Goal: Task Accomplishment & Management: Manage account settings

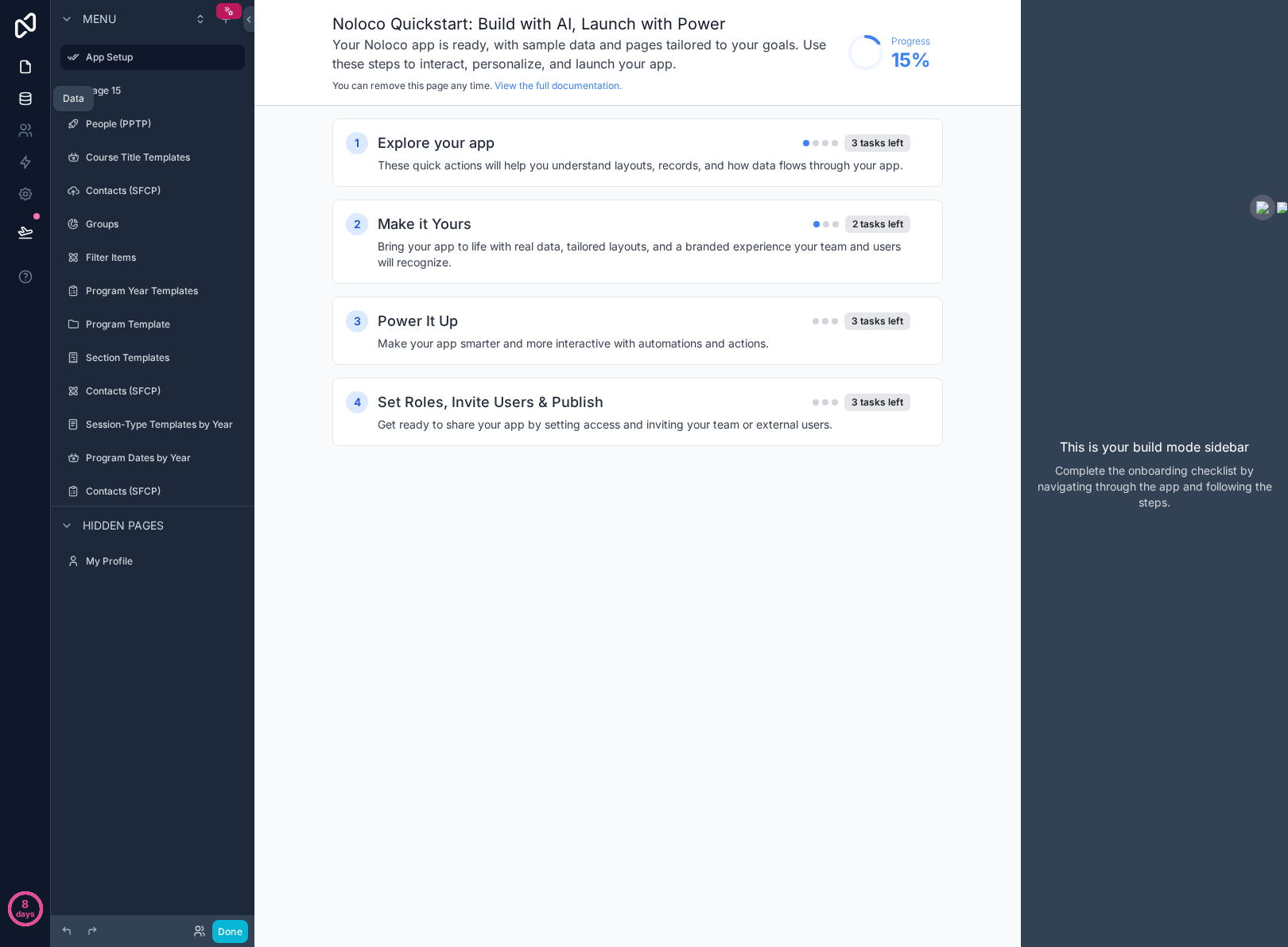
click at [27, 97] on icon at bounding box center [25, 98] width 16 height 16
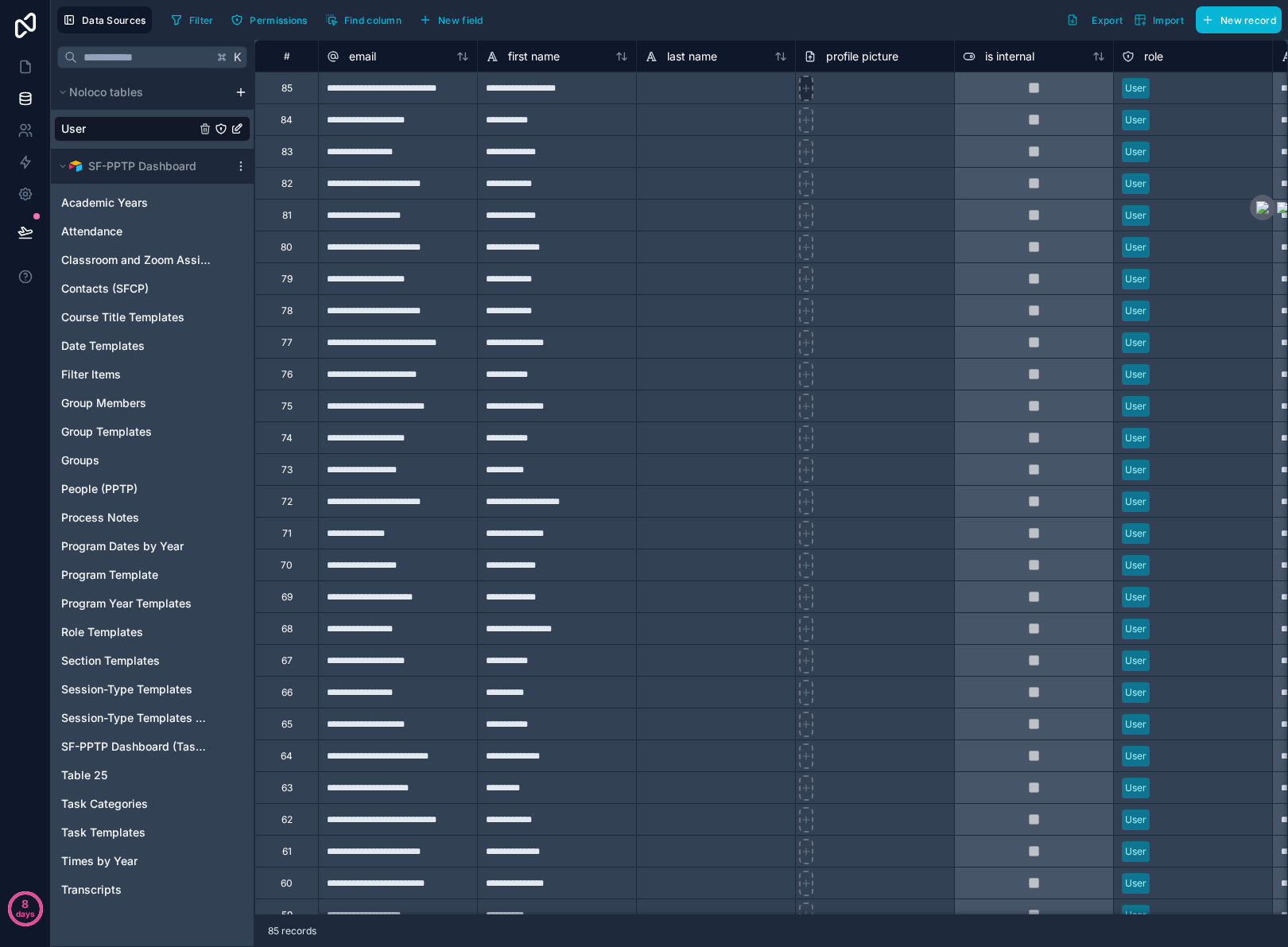
click at [809, 92] on icon at bounding box center [806, 88] width 11 height 11
click at [665, 378] on div at bounding box center [716, 373] width 159 height 32
click at [351, 352] on div "**********" at bounding box center [398, 342] width 159 height 32
type input "**********"
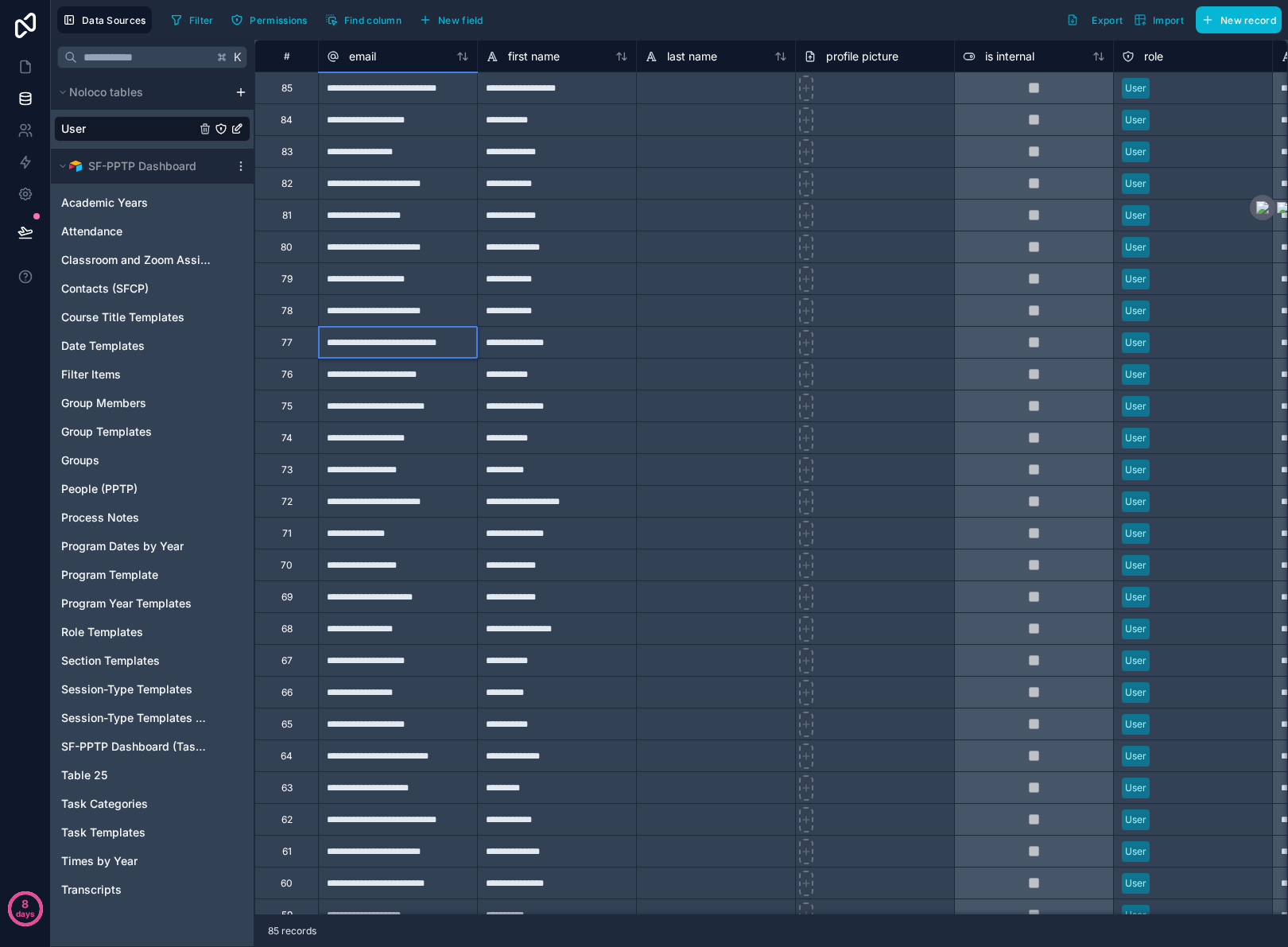
click at [594, 341] on div "**********" at bounding box center [557, 342] width 159 height 32
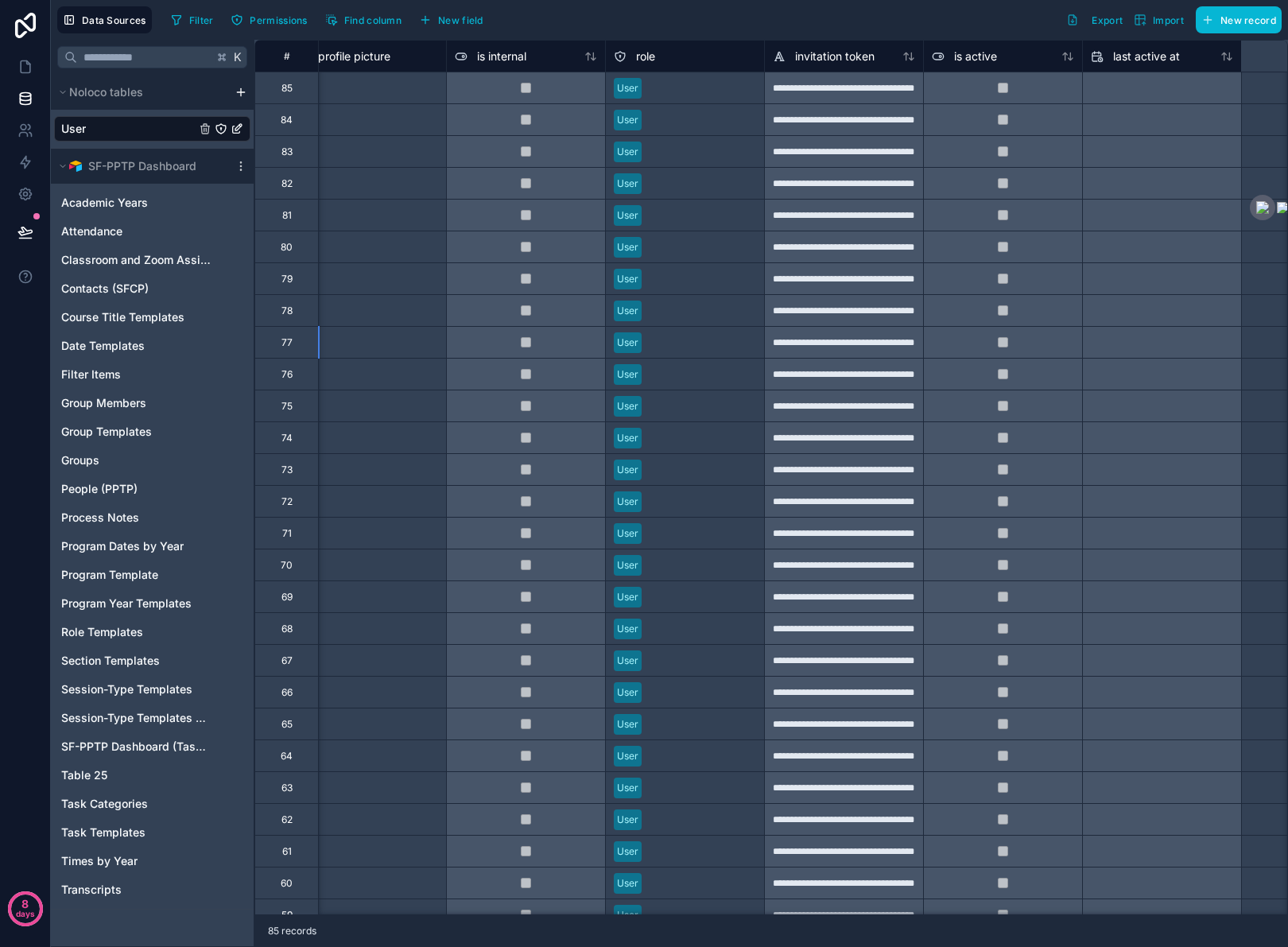
scroll to position [0, 896]
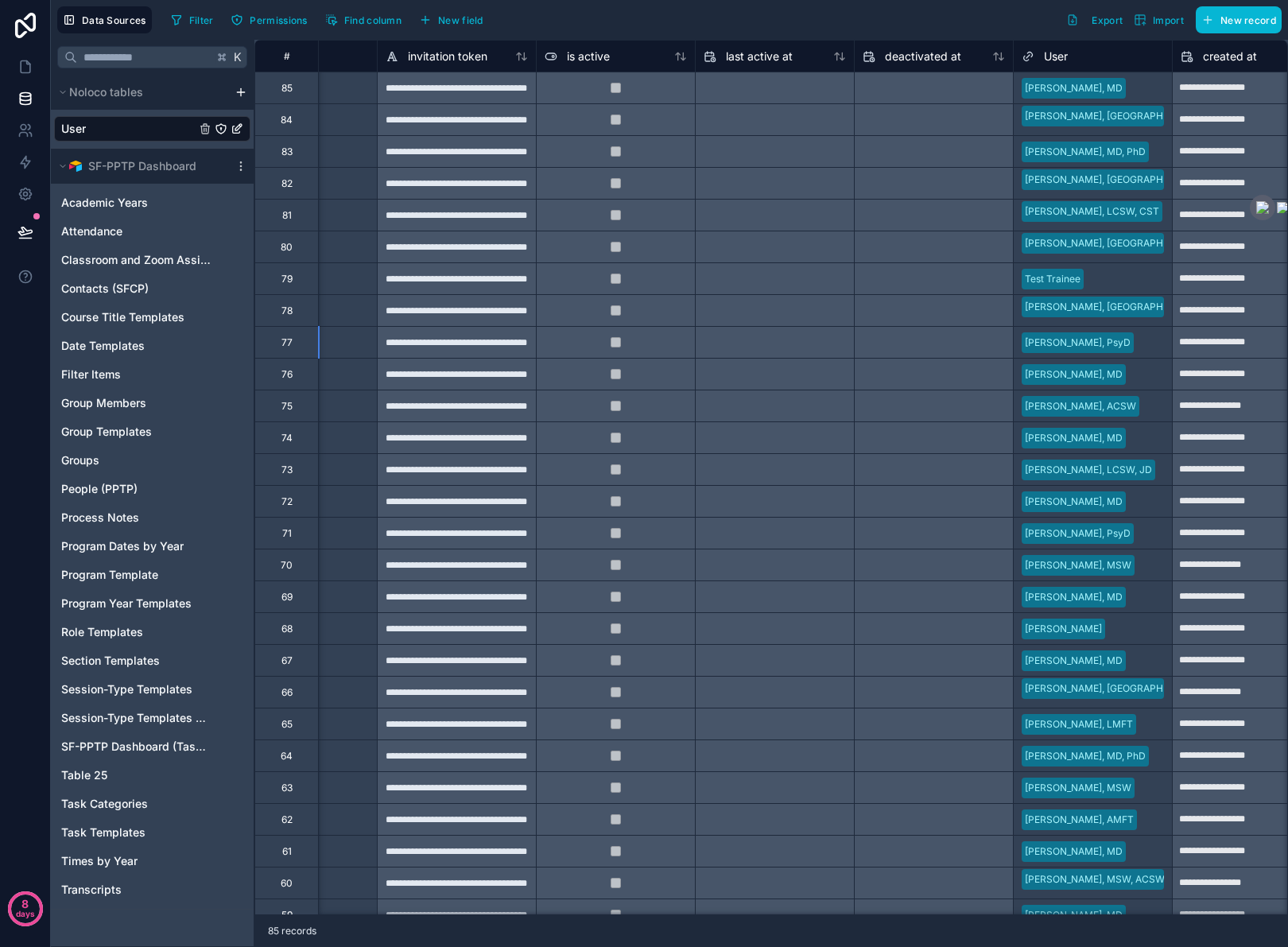
click at [1161, 56] on div "User" at bounding box center [1092, 56] width 142 height 19
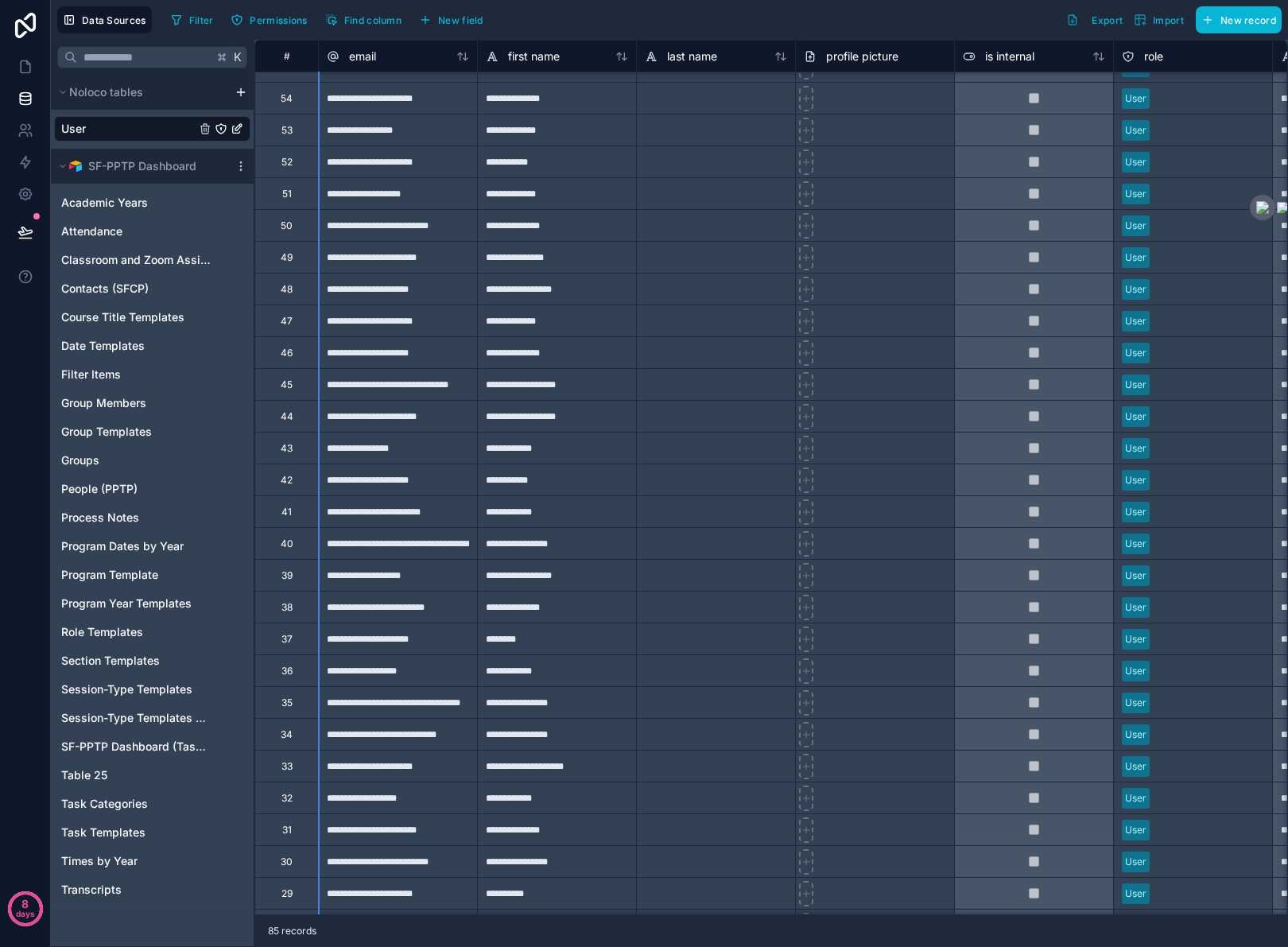
scroll to position [0, 0]
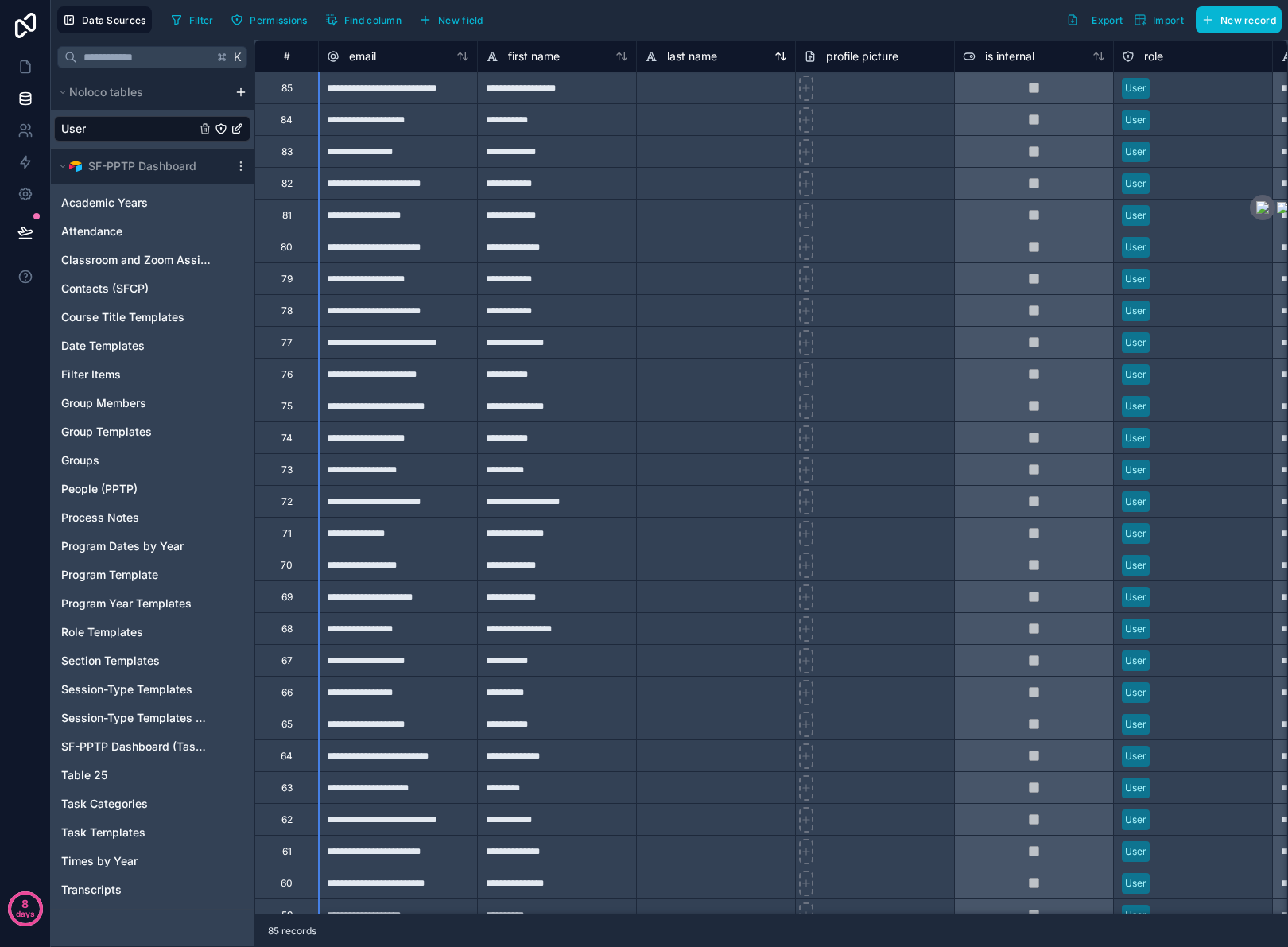
click at [783, 62] on div "last name" at bounding box center [715, 56] width 142 height 19
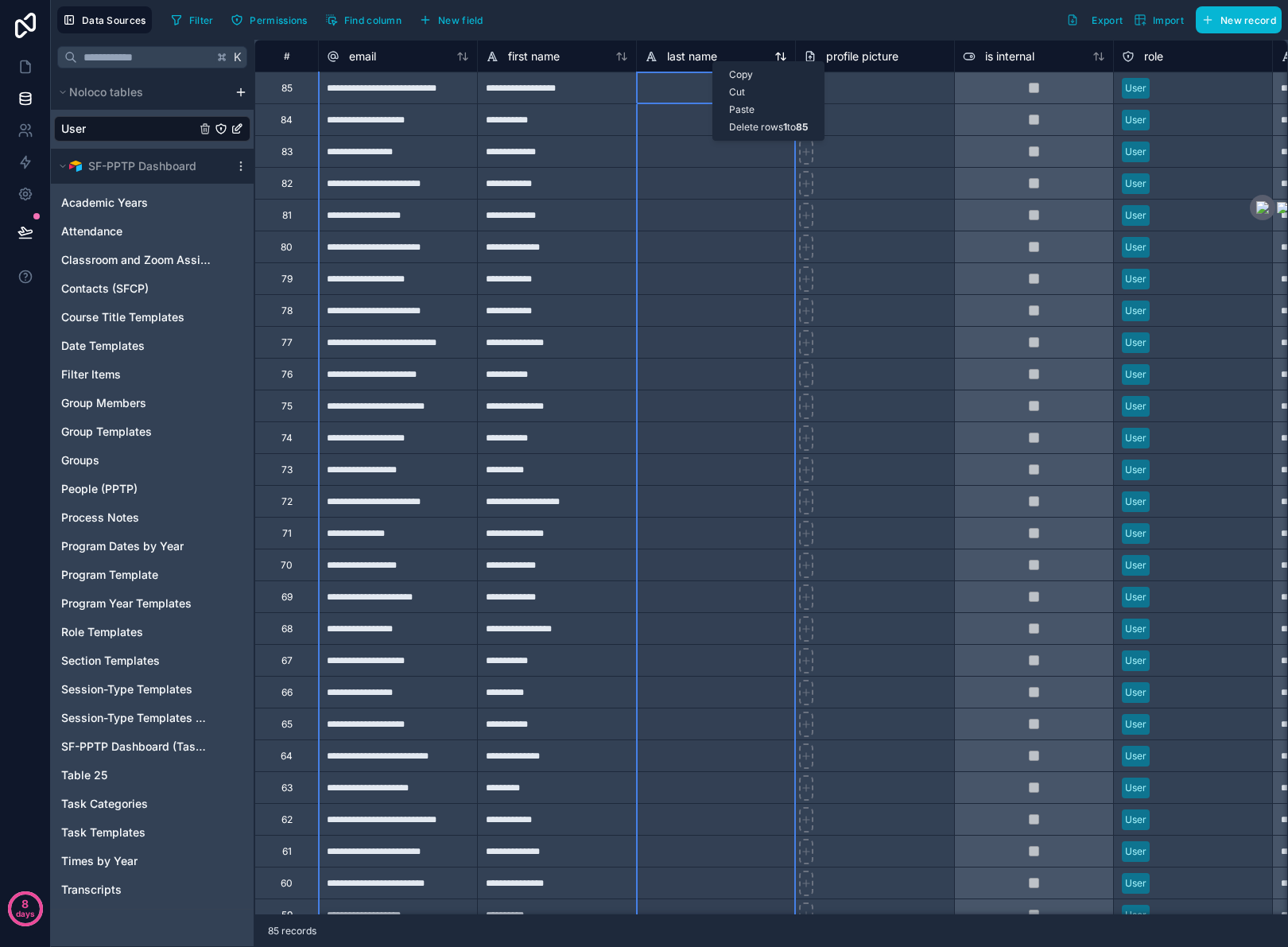
click at [712, 61] on div "Copy Cut Paste Delete rows 1 to 85" at bounding box center [768, 101] width 112 height 80
click at [677, 55] on span "last name" at bounding box center [691, 57] width 50 height 16
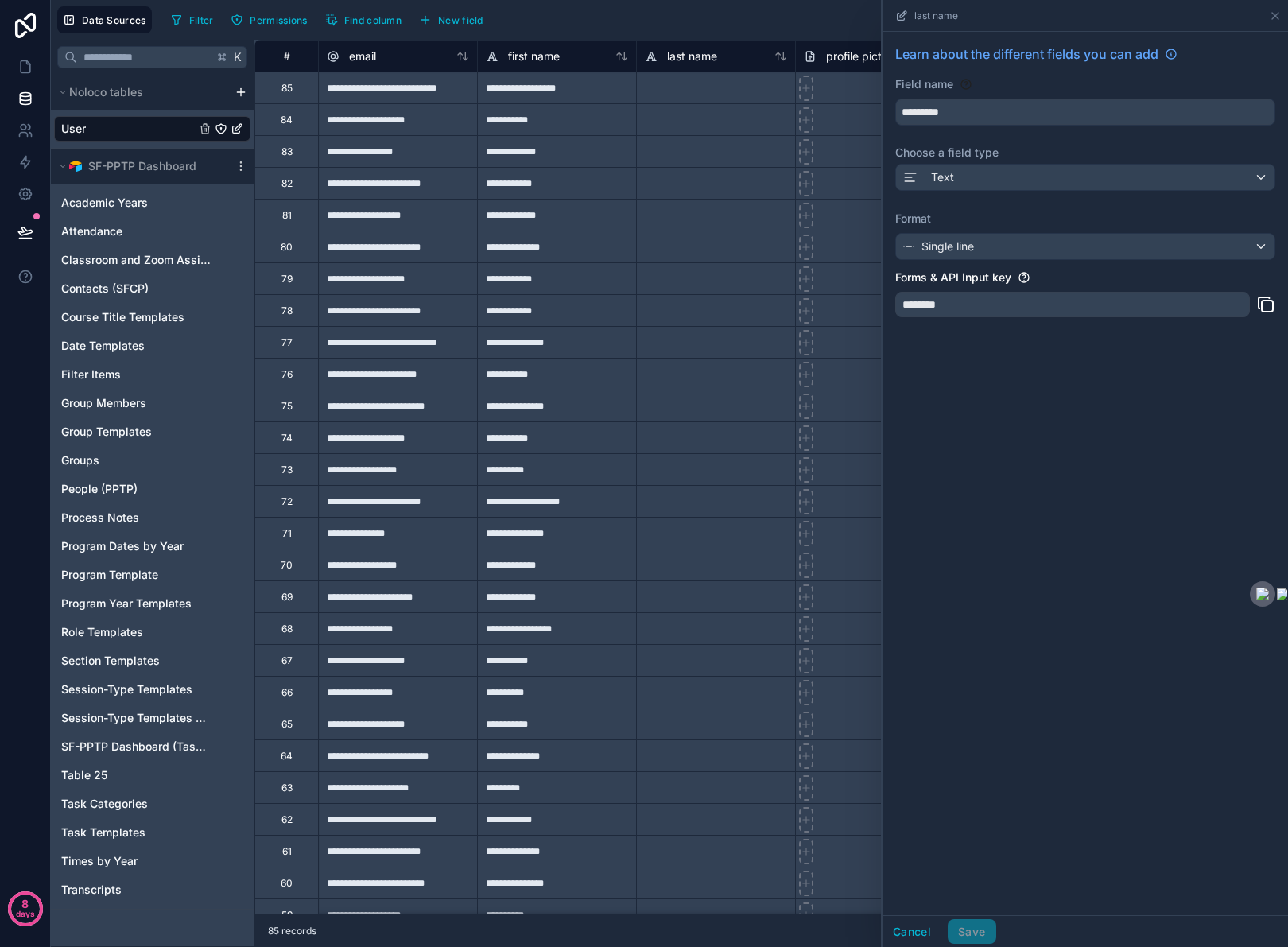
drag, startPoint x: 1280, startPoint y: 208, endPoint x: 1325, endPoint y: 632, distance: 426.4
click at [1287, 632] on html "**********" at bounding box center [644, 474] width 1288 height 947
click at [903, 19] on icon at bounding box center [901, 16] width 7 height 7
click at [1031, 295] on div "********" at bounding box center [1073, 305] width 354 height 25
click at [973, 312] on div "********" at bounding box center [1073, 305] width 354 height 25
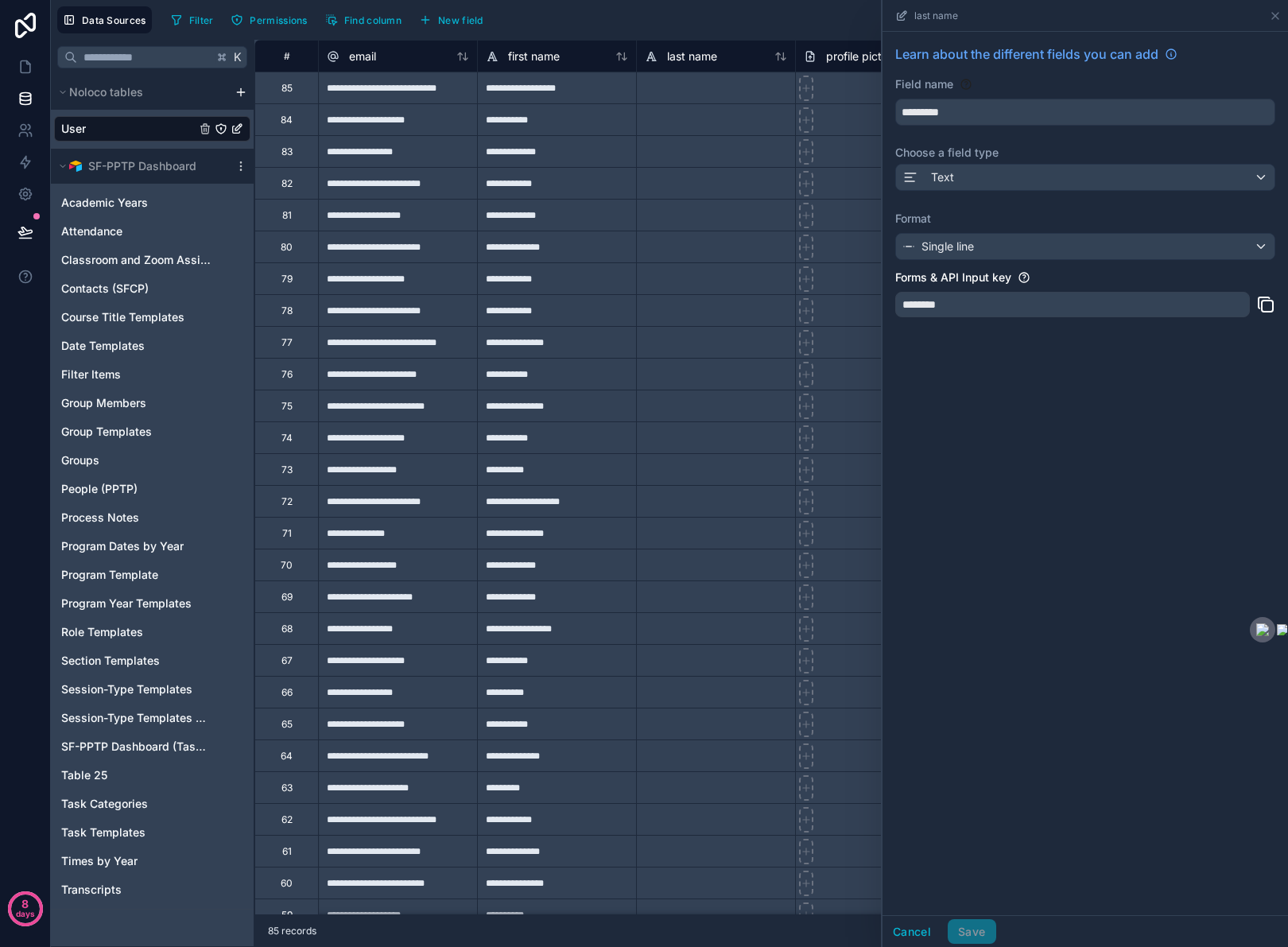
click at [973, 312] on div "********" at bounding box center [1073, 305] width 354 height 25
click at [1171, 56] on icon at bounding box center [1171, 54] width 13 height 13
click at [108, 18] on span "Data Sources" at bounding box center [114, 20] width 64 height 12
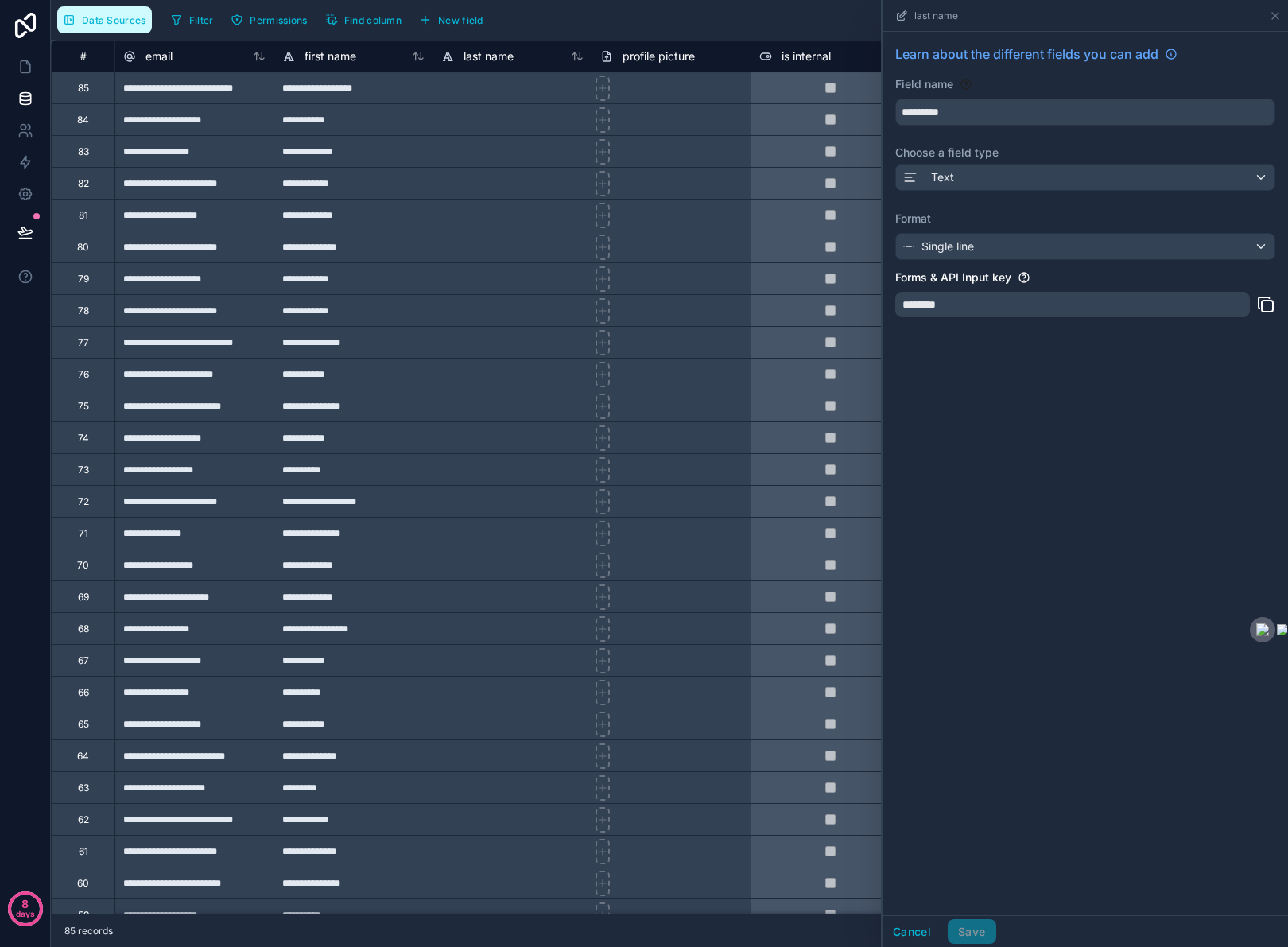
click at [108, 19] on span "Data Sources" at bounding box center [114, 20] width 64 height 12
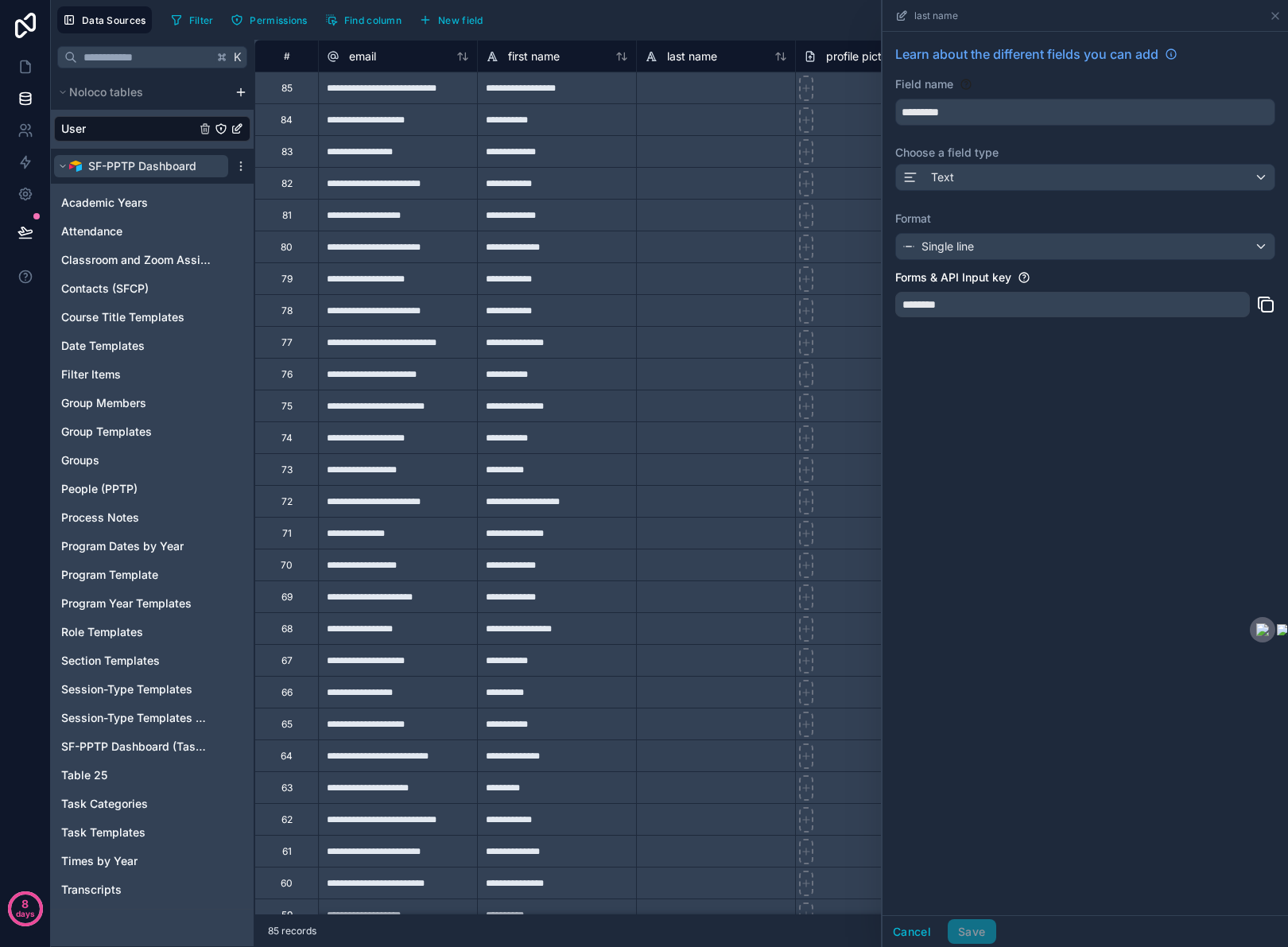
click at [64, 167] on icon "scrollable content" at bounding box center [62, 166] width 10 height 10
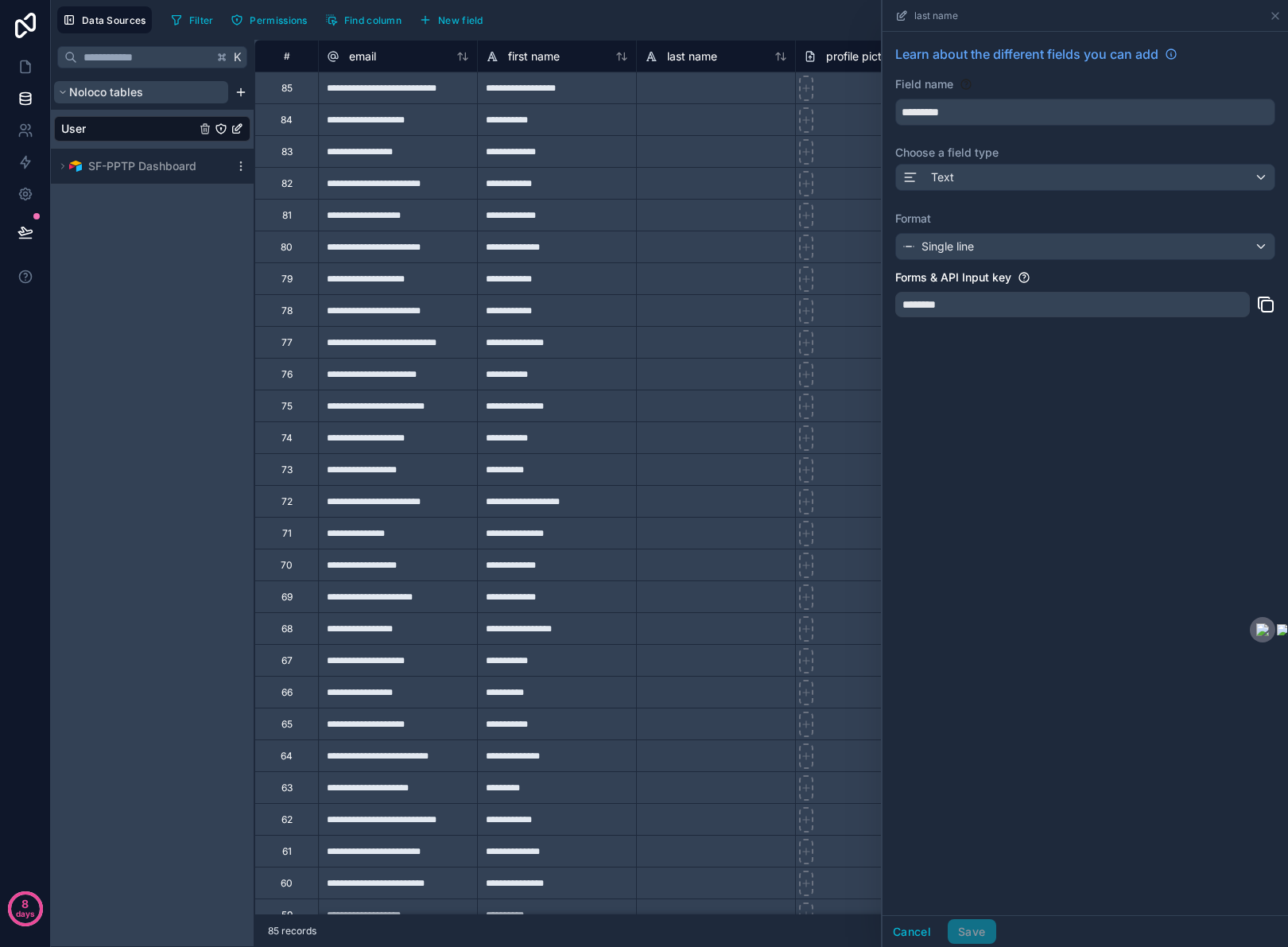
click at [136, 95] on span "Noloco tables" at bounding box center [107, 92] width 74 height 16
click at [136, 89] on span "Noloco tables" at bounding box center [107, 92] width 74 height 16
click at [155, 135] on link "User" at bounding box center [128, 129] width 135 height 16
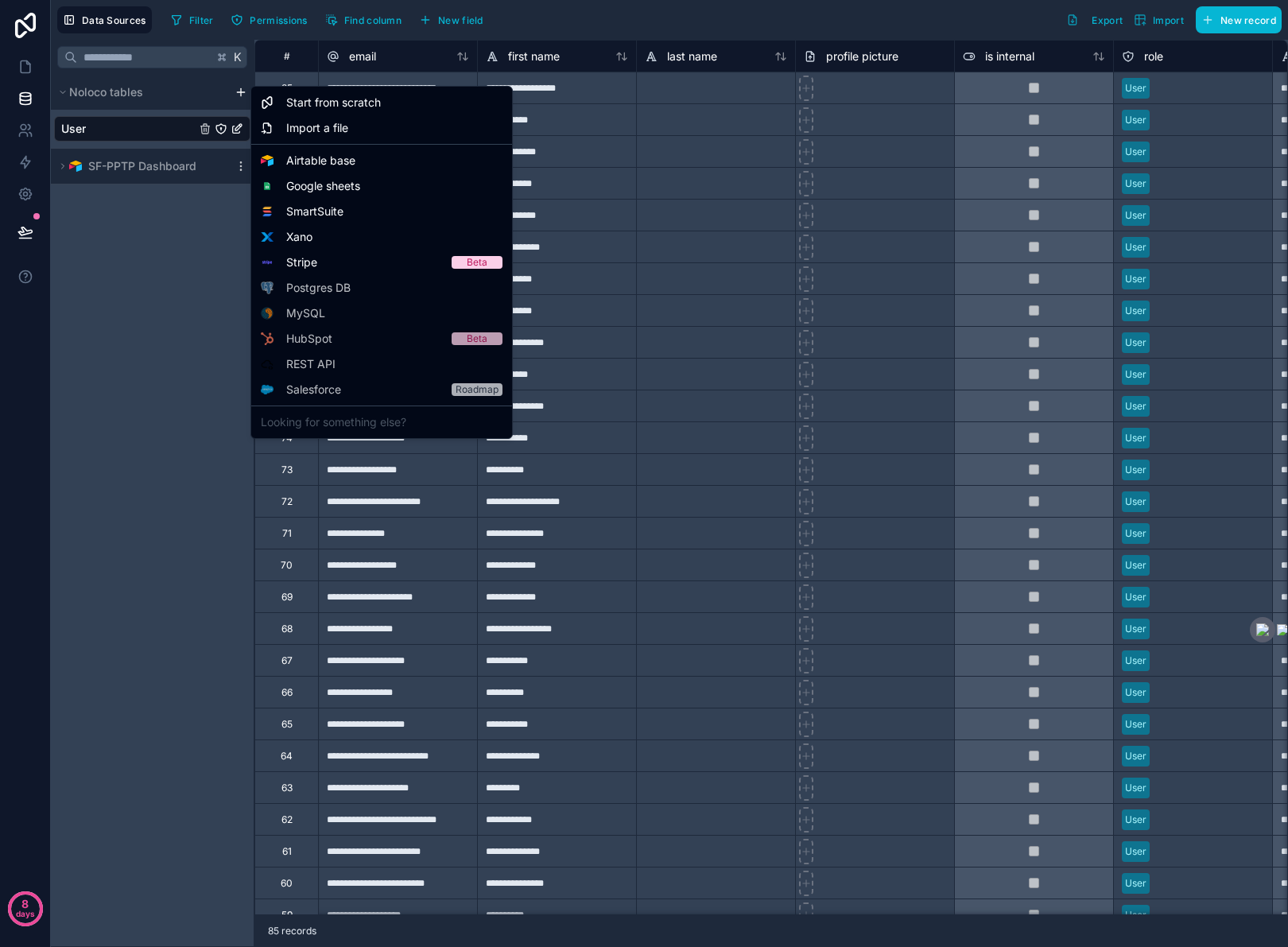
click at [237, 93] on html "**********" at bounding box center [644, 474] width 1288 height 947
click at [358, 163] on div "Airtable base" at bounding box center [382, 161] width 255 height 25
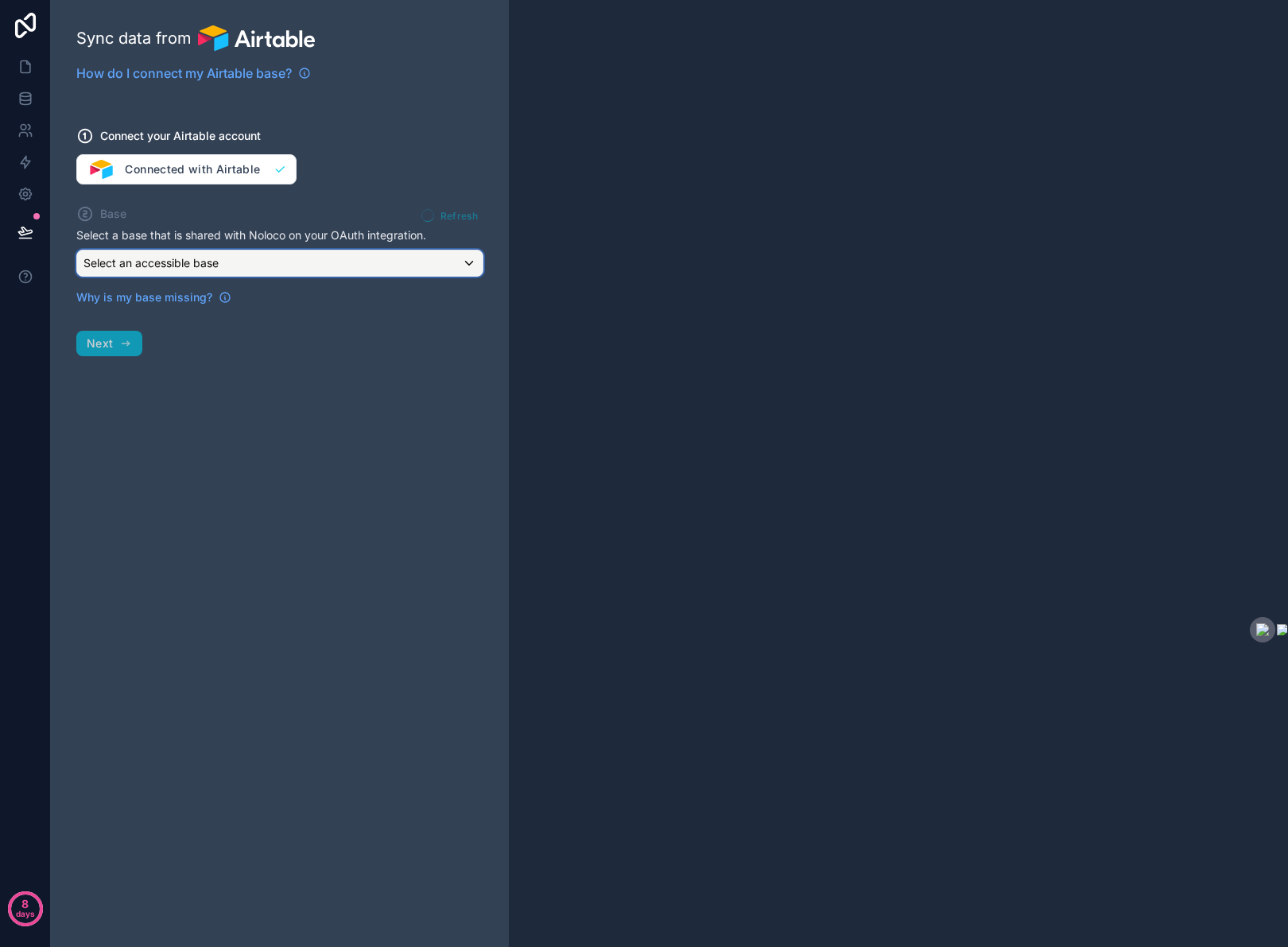
click at [272, 260] on div "Select an accessible base" at bounding box center [279, 263] width 406 height 25
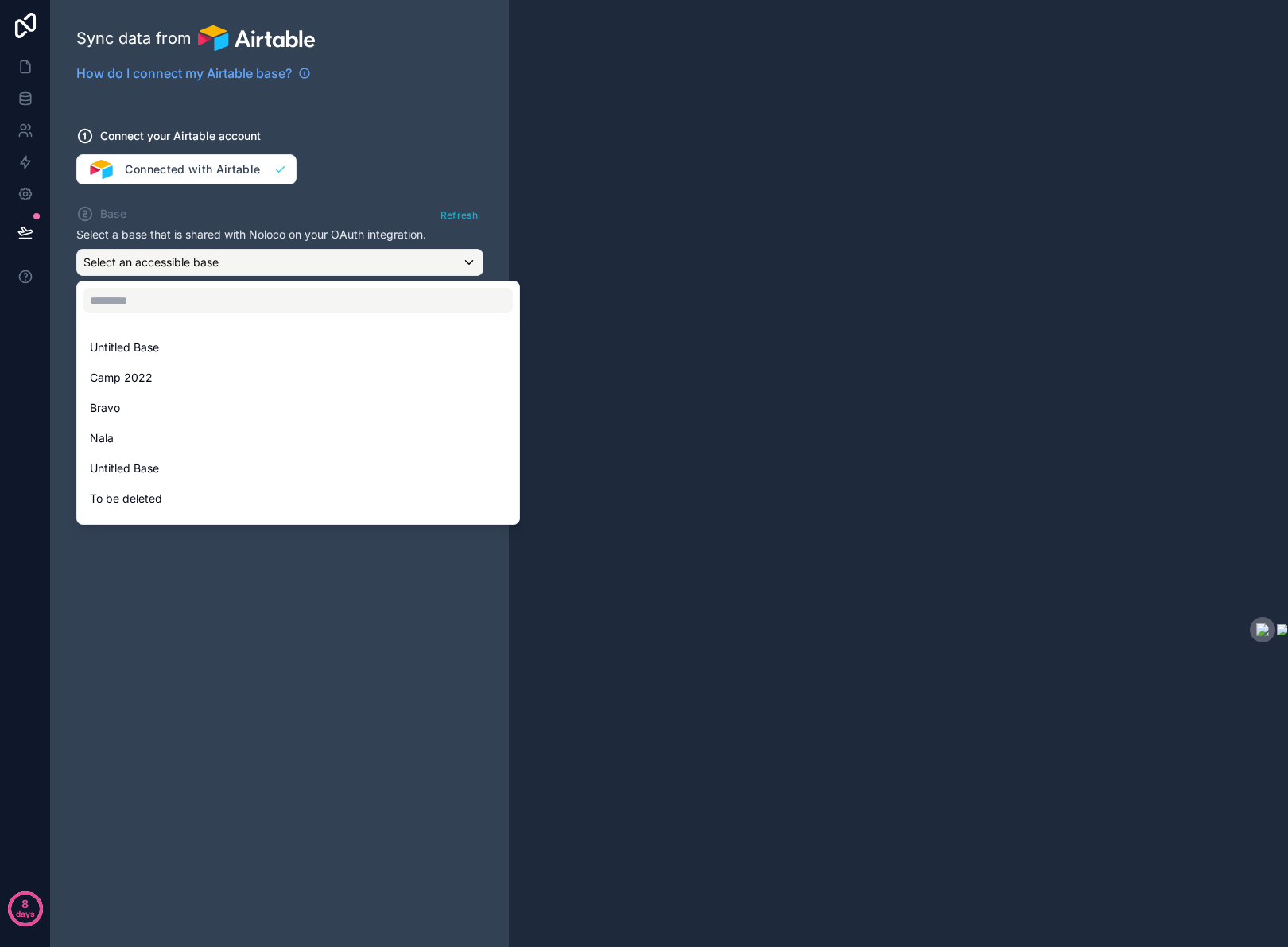
click at [225, 274] on div at bounding box center [644, 474] width 1288 height 947
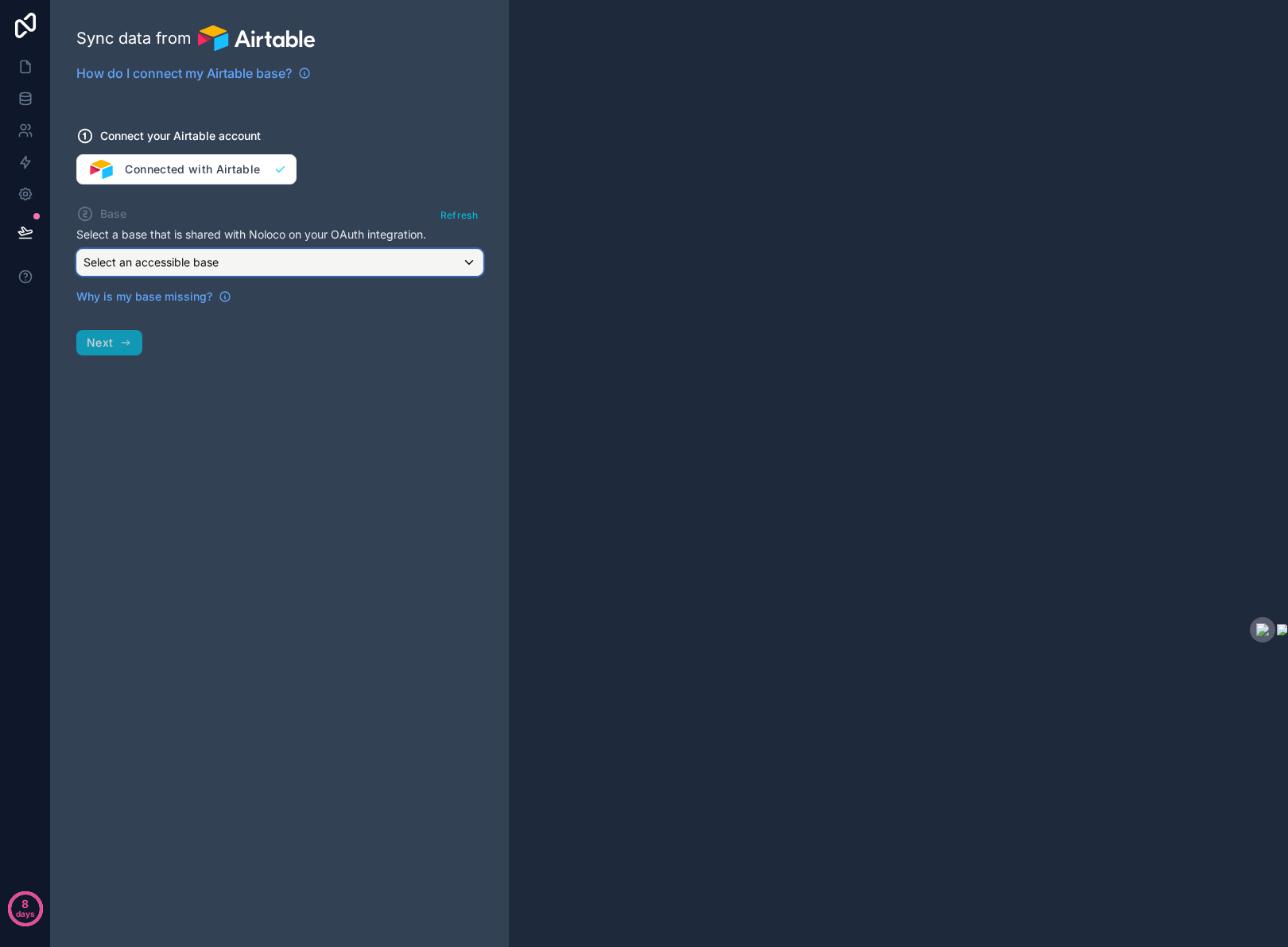
click at [217, 256] on span "Select an accessible base" at bounding box center [151, 261] width 136 height 14
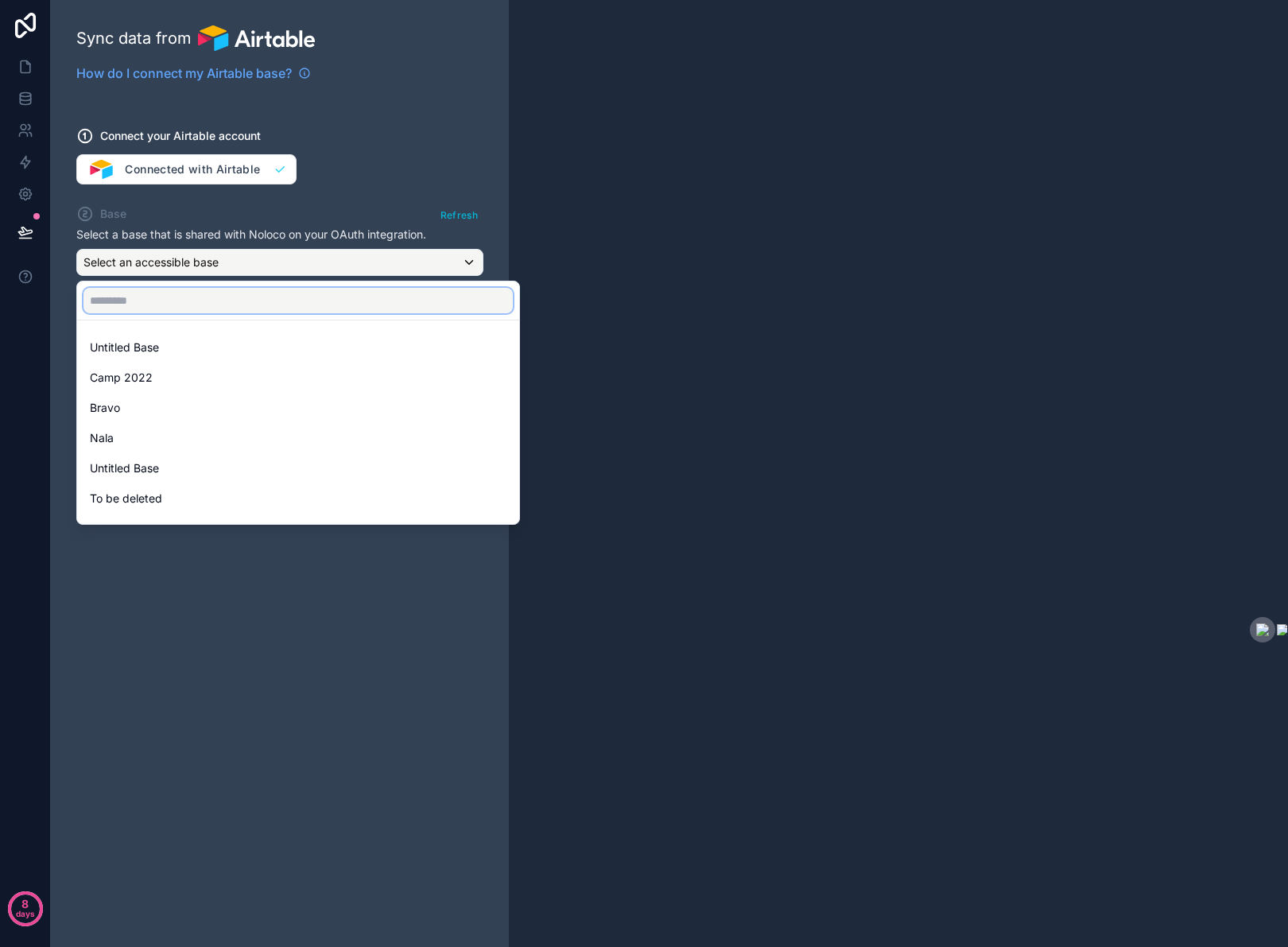
click at [175, 300] on input "text" at bounding box center [297, 300] width 429 height 25
type input "****"
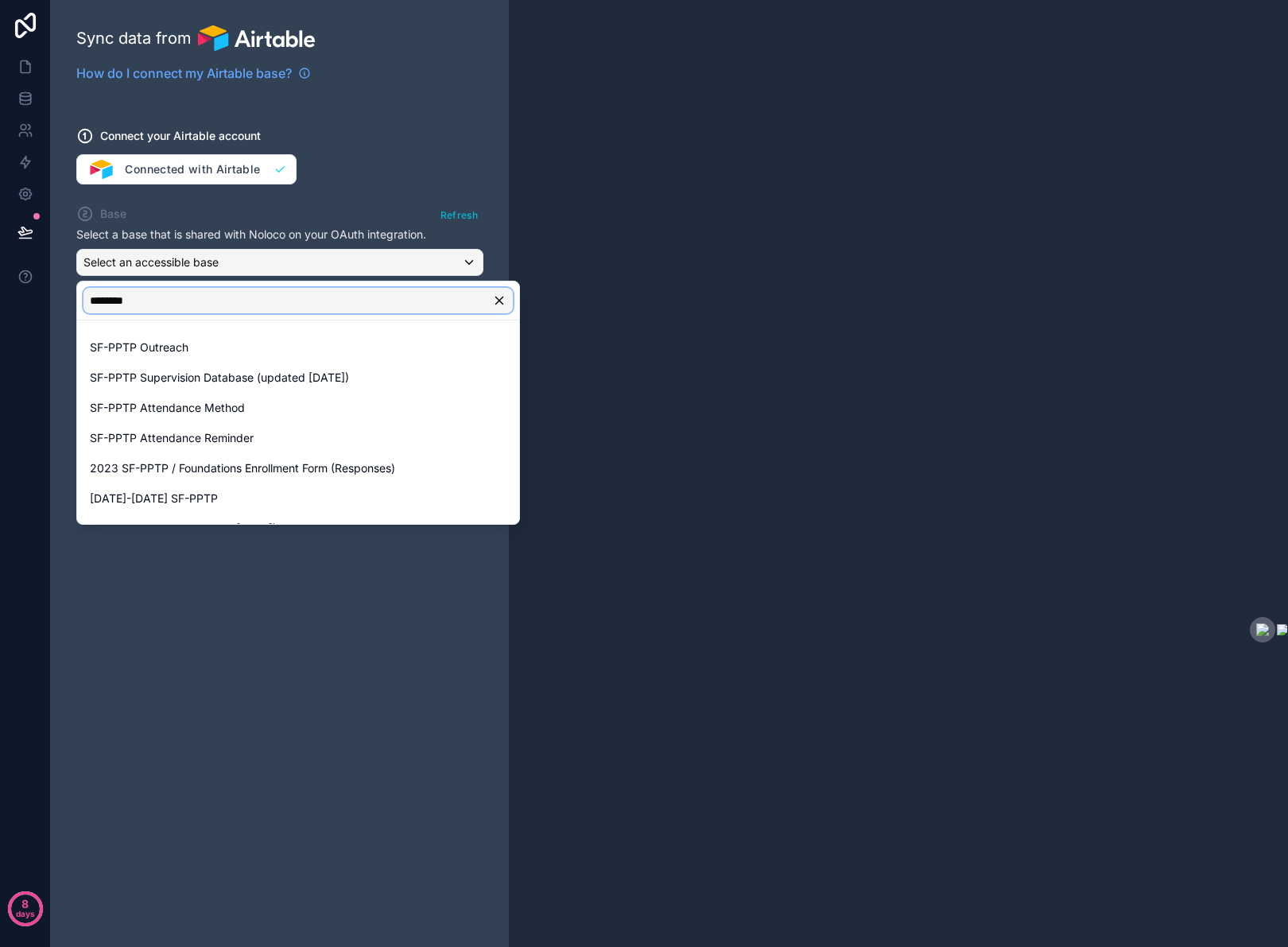
type input "*********"
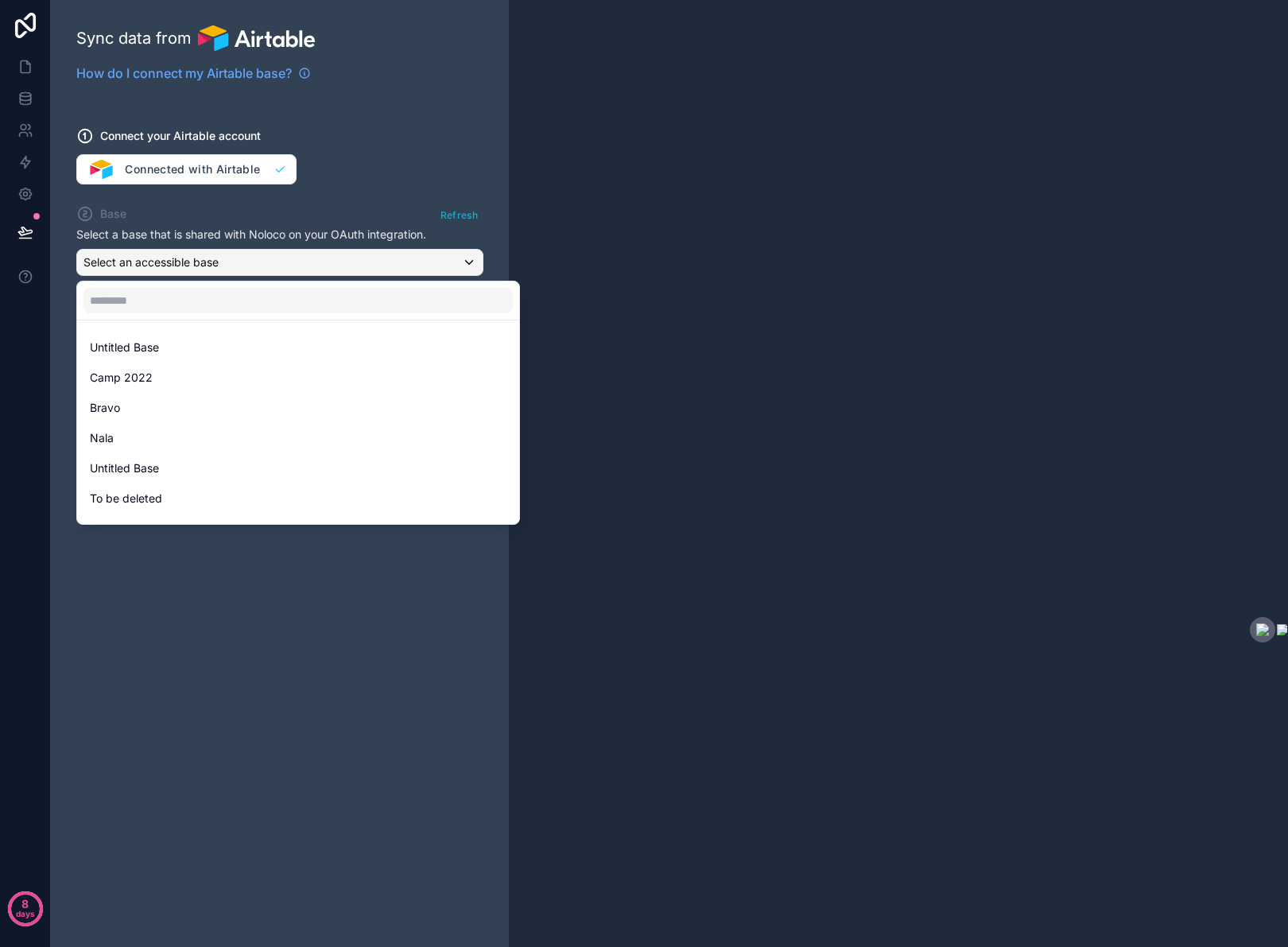
click at [459, 212] on div at bounding box center [644, 474] width 1288 height 947
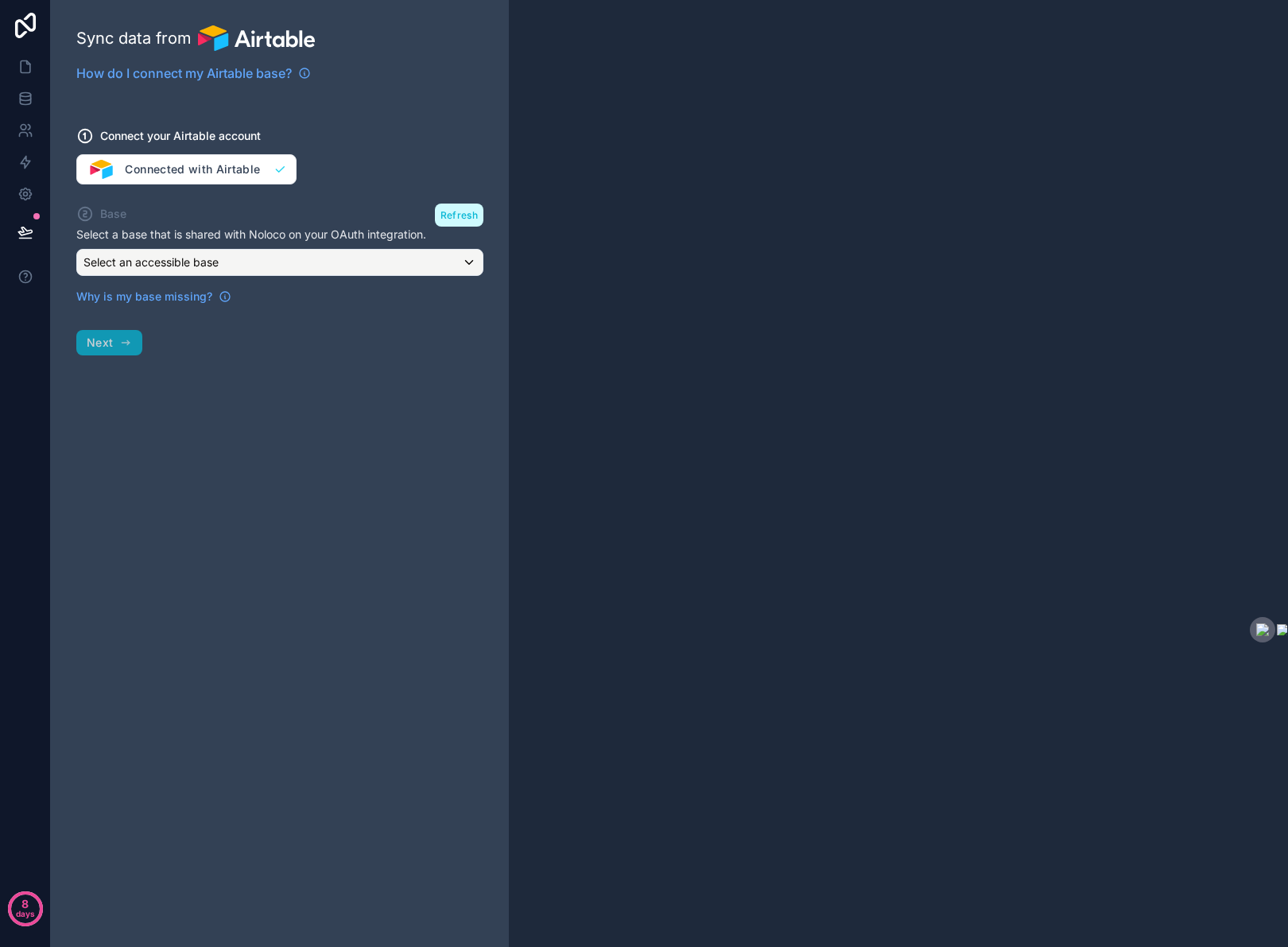
click at [460, 212] on button "Refresh" at bounding box center [459, 215] width 49 height 23
click at [373, 260] on div "Select an accessible base" at bounding box center [279, 262] width 406 height 25
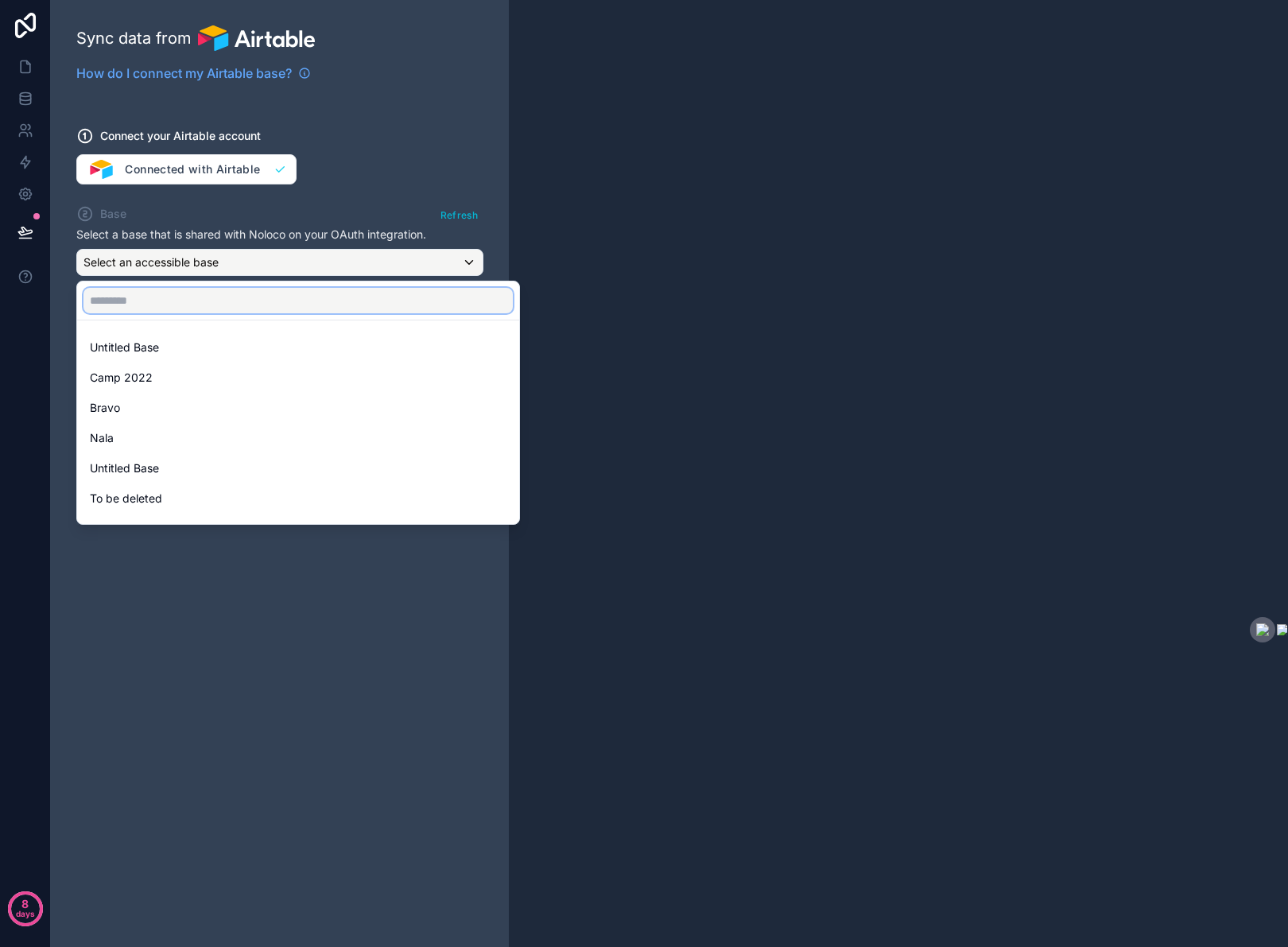
click at [327, 305] on input "text" at bounding box center [297, 300] width 429 height 25
type input "*"
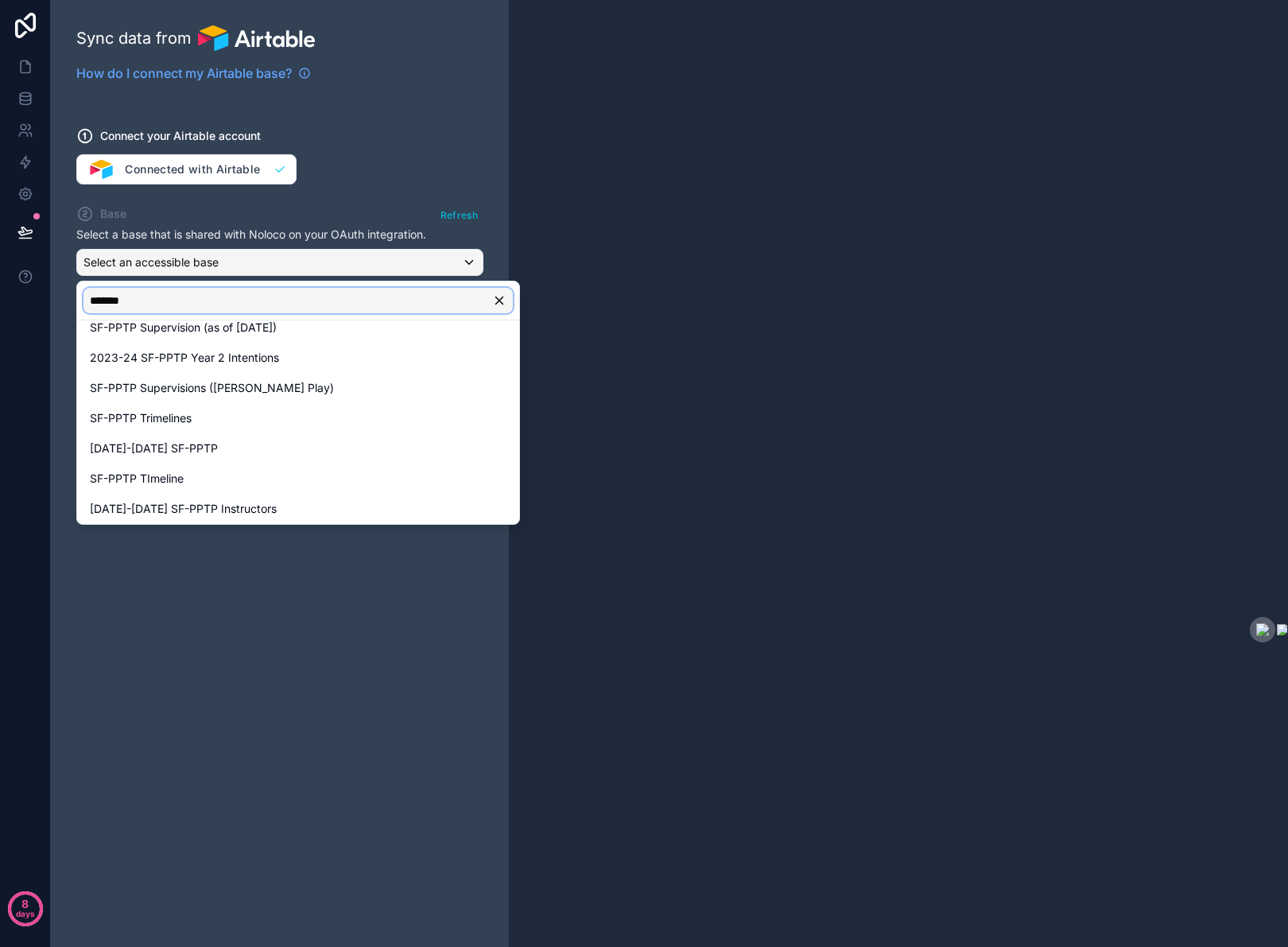
scroll to position [324, 0]
type input "*******"
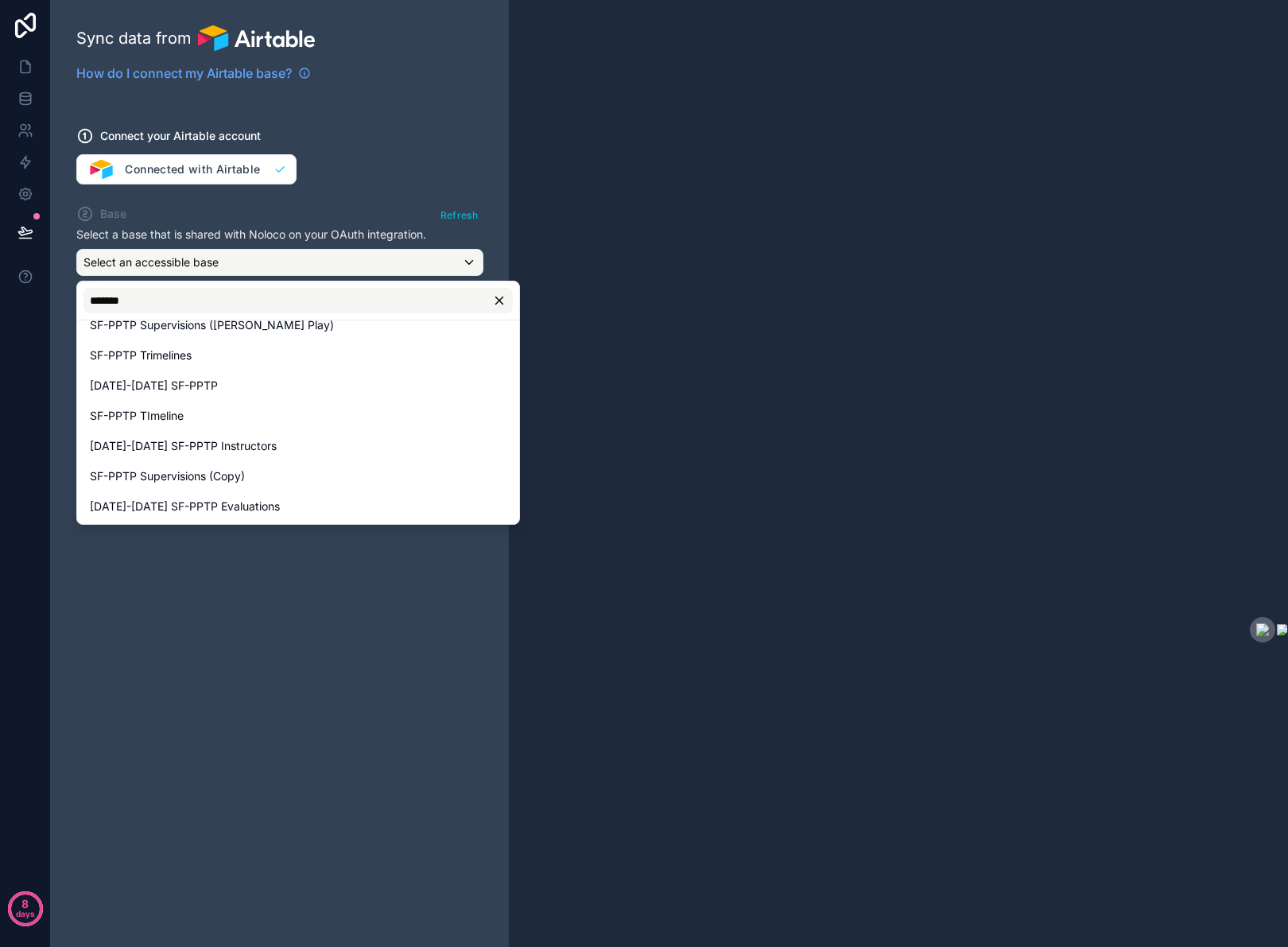
click at [354, 164] on div at bounding box center [644, 474] width 1288 height 947
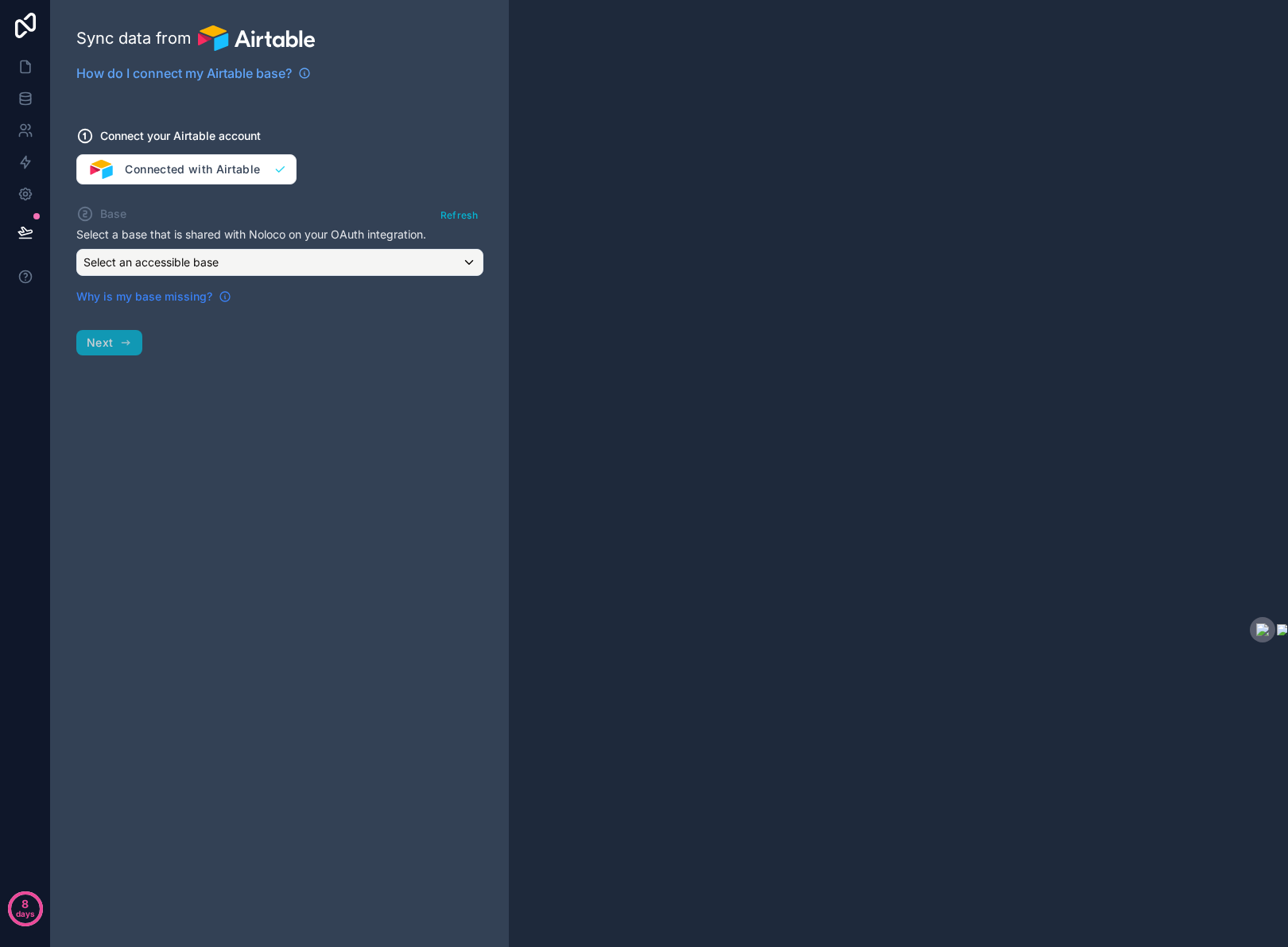
click at [159, 296] on span "Why is my base missing?" at bounding box center [144, 296] width 136 height 16
click at [179, 255] on span "Select an accessible base" at bounding box center [151, 261] width 136 height 14
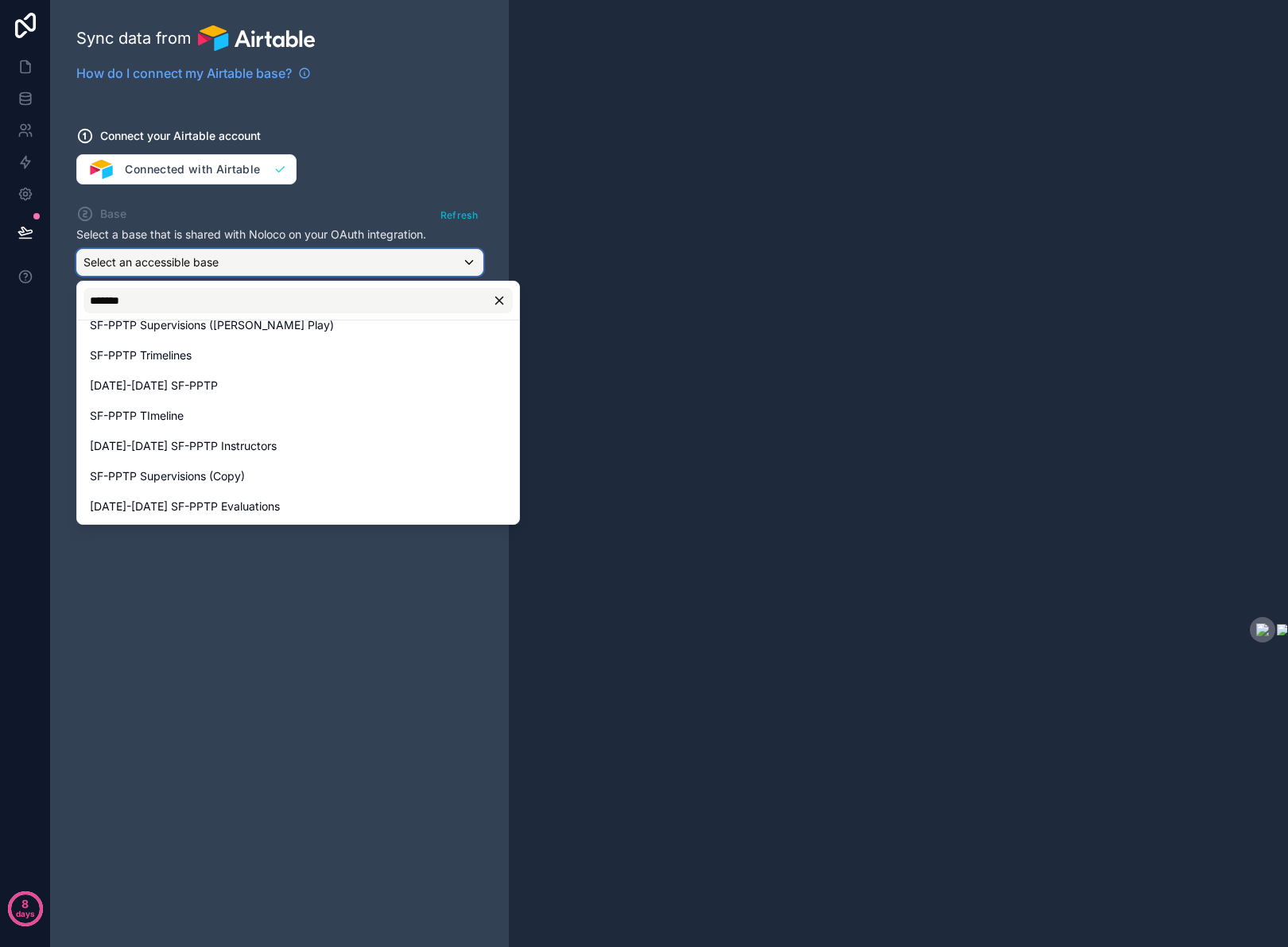
scroll to position [0, 0]
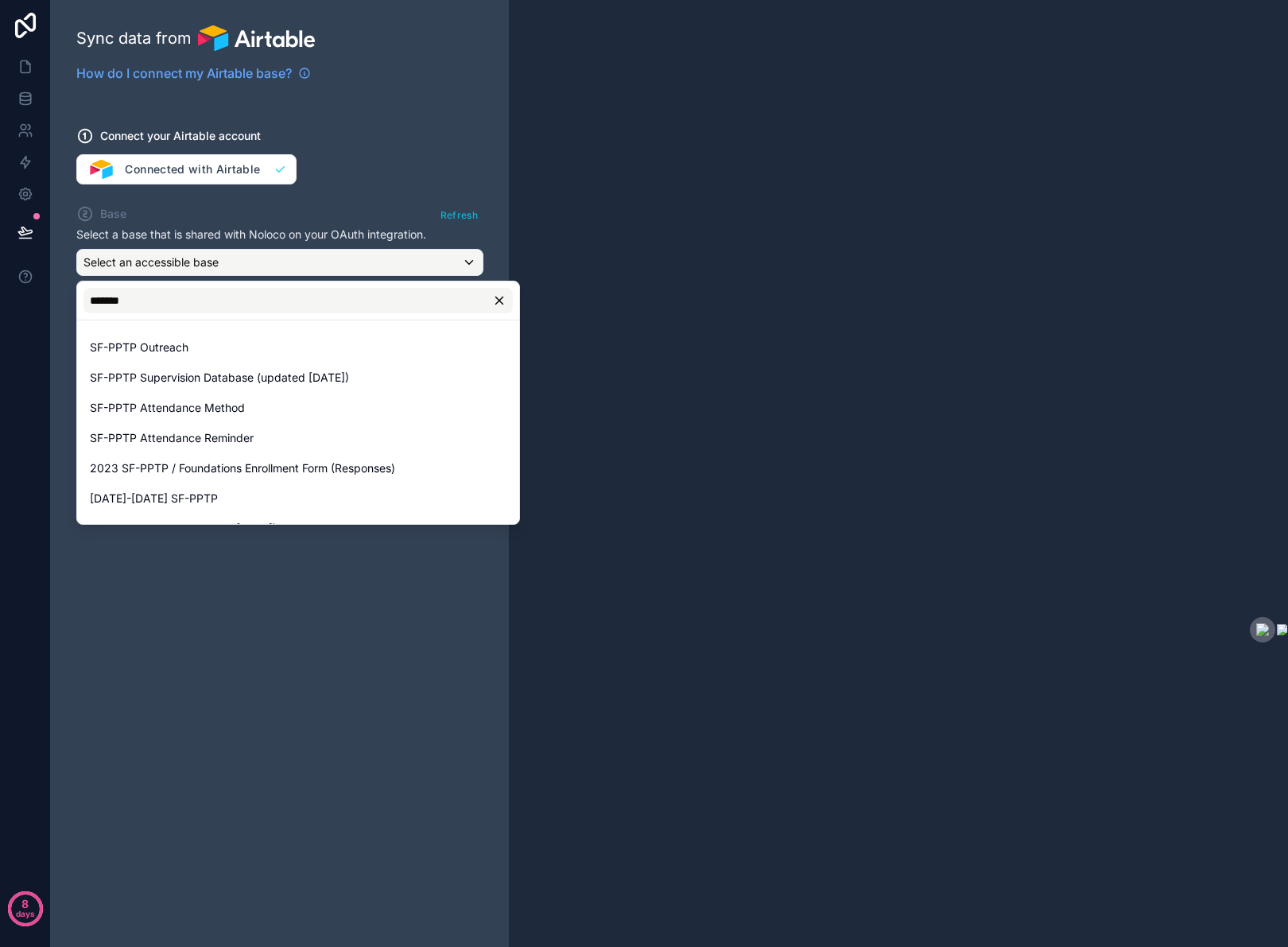
click at [246, 210] on div at bounding box center [644, 474] width 1288 height 947
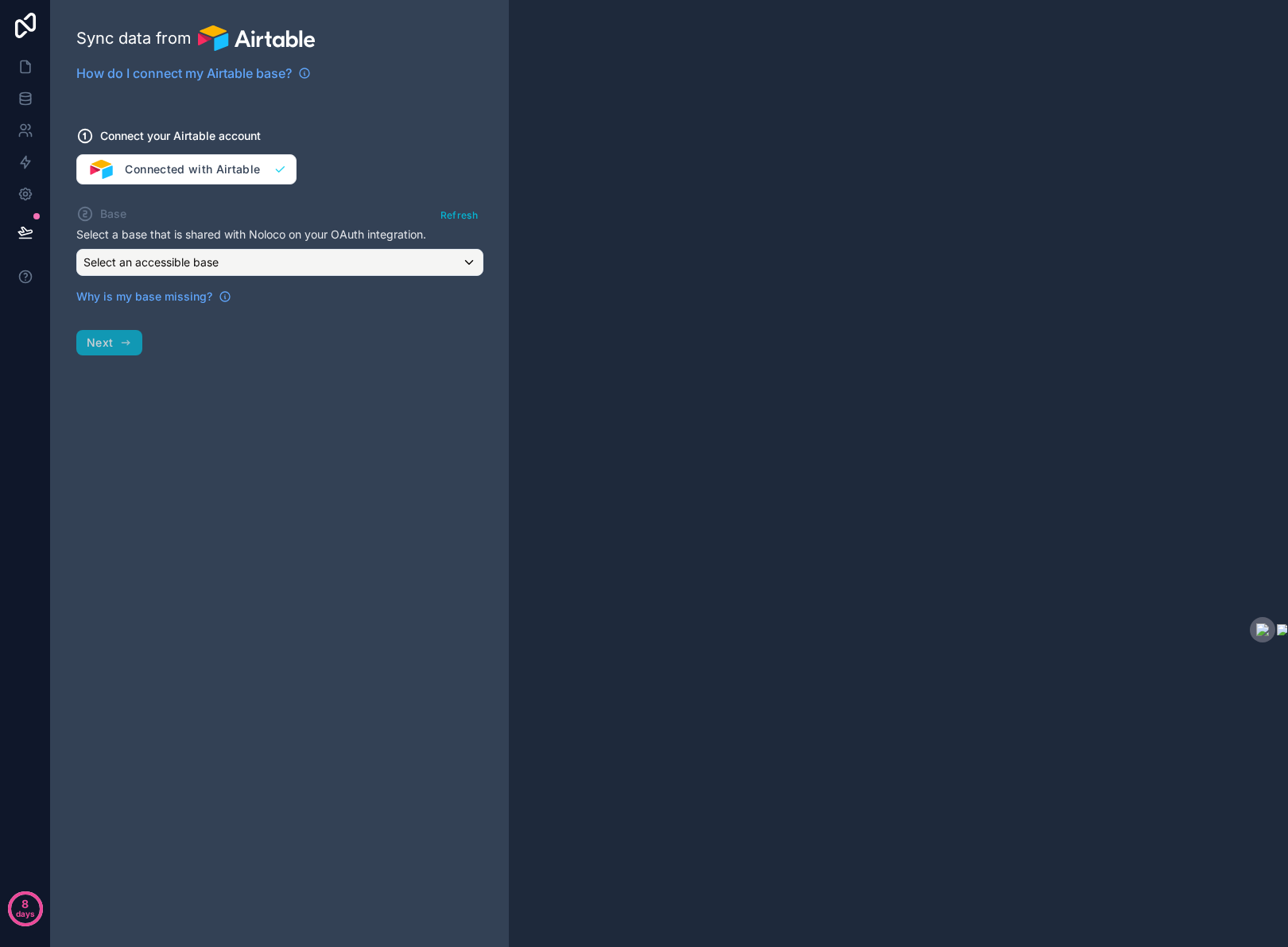
click at [205, 158] on div "Connect your Airtable account Connected with Airtable" at bounding box center [279, 146] width 407 height 76
click at [243, 166] on div "Connect your Airtable account Connected with Airtable" at bounding box center [279, 146] width 407 height 76
click at [157, 141] on span "Connect your Airtable account" at bounding box center [181, 136] width 161 height 16
click at [126, 165] on div "Connect your Airtable account Connected with Airtable" at bounding box center [279, 146] width 407 height 76
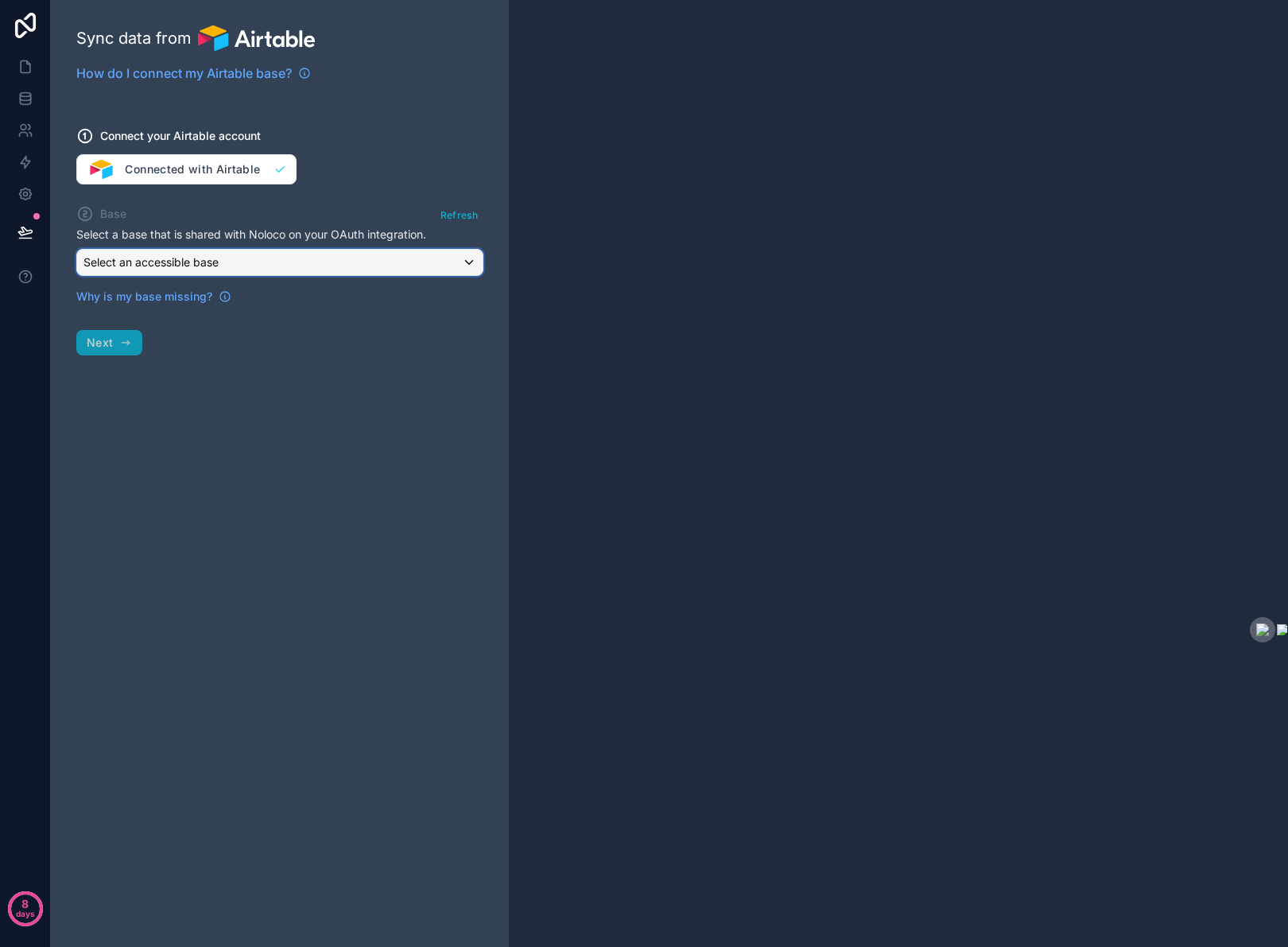
click at [142, 262] on span "Select an accessible base" at bounding box center [151, 261] width 136 height 14
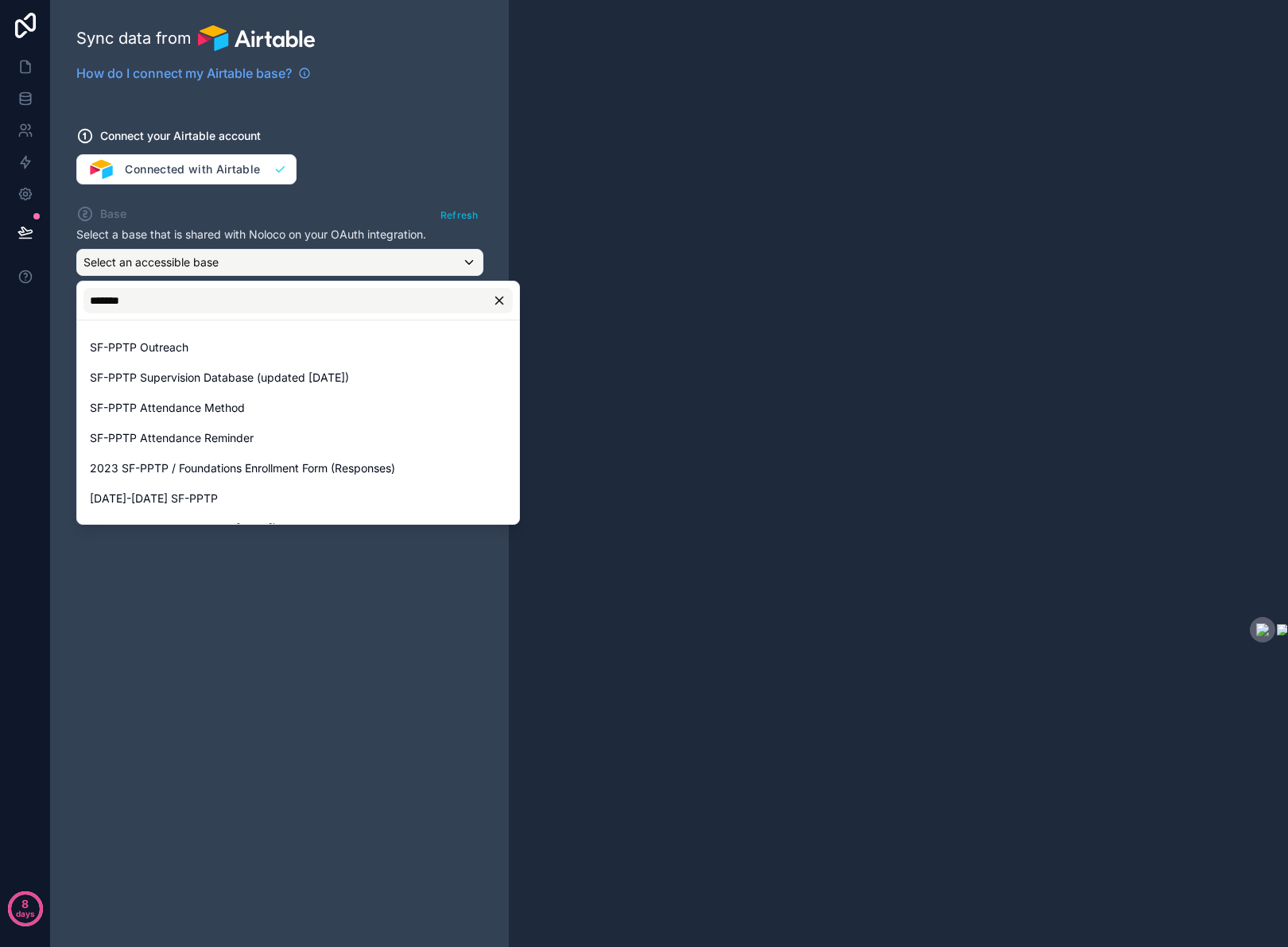
click at [196, 267] on div at bounding box center [644, 474] width 1288 height 947
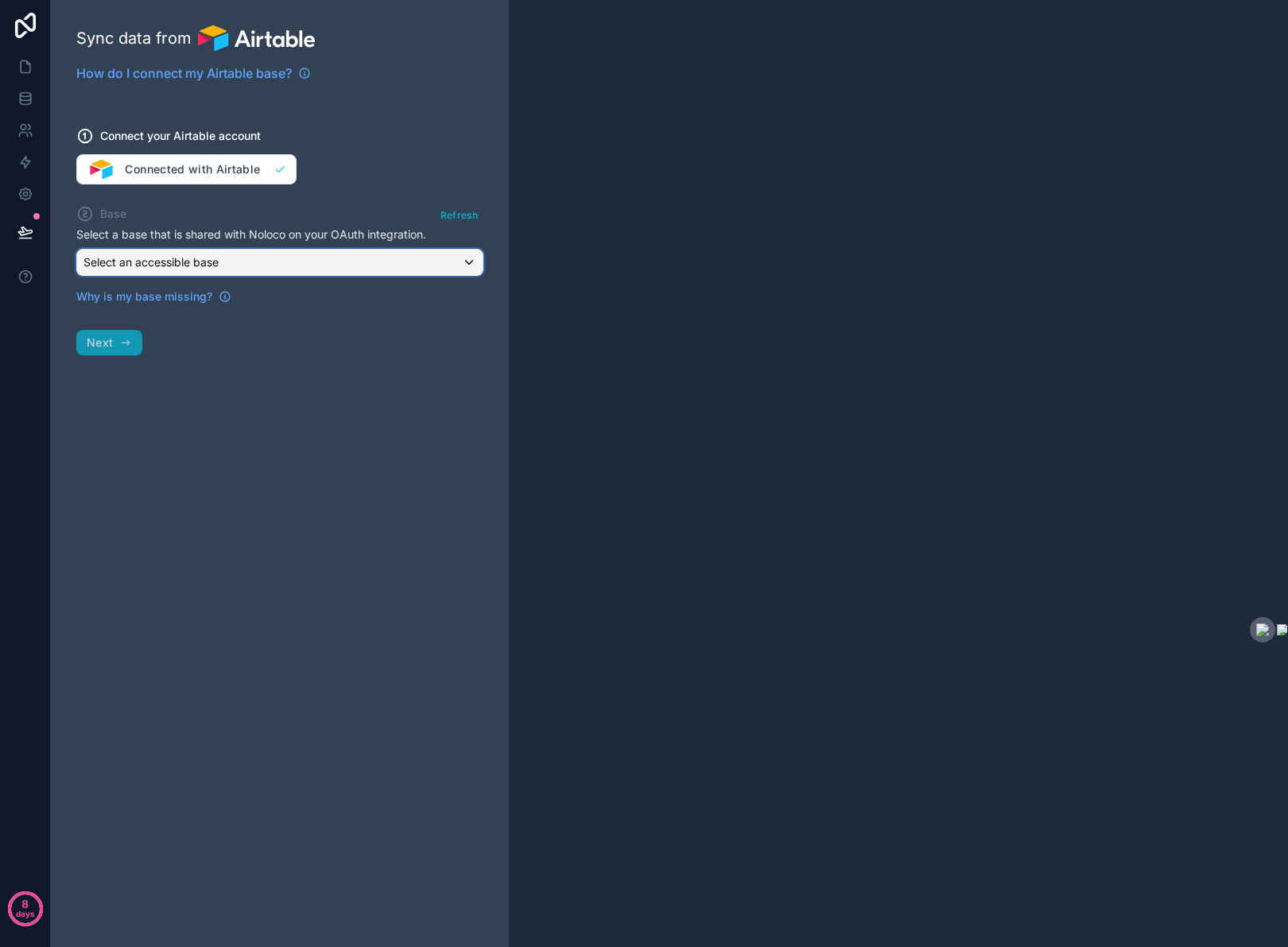
click at [196, 255] on span "Select an accessible base" at bounding box center [151, 261] width 136 height 14
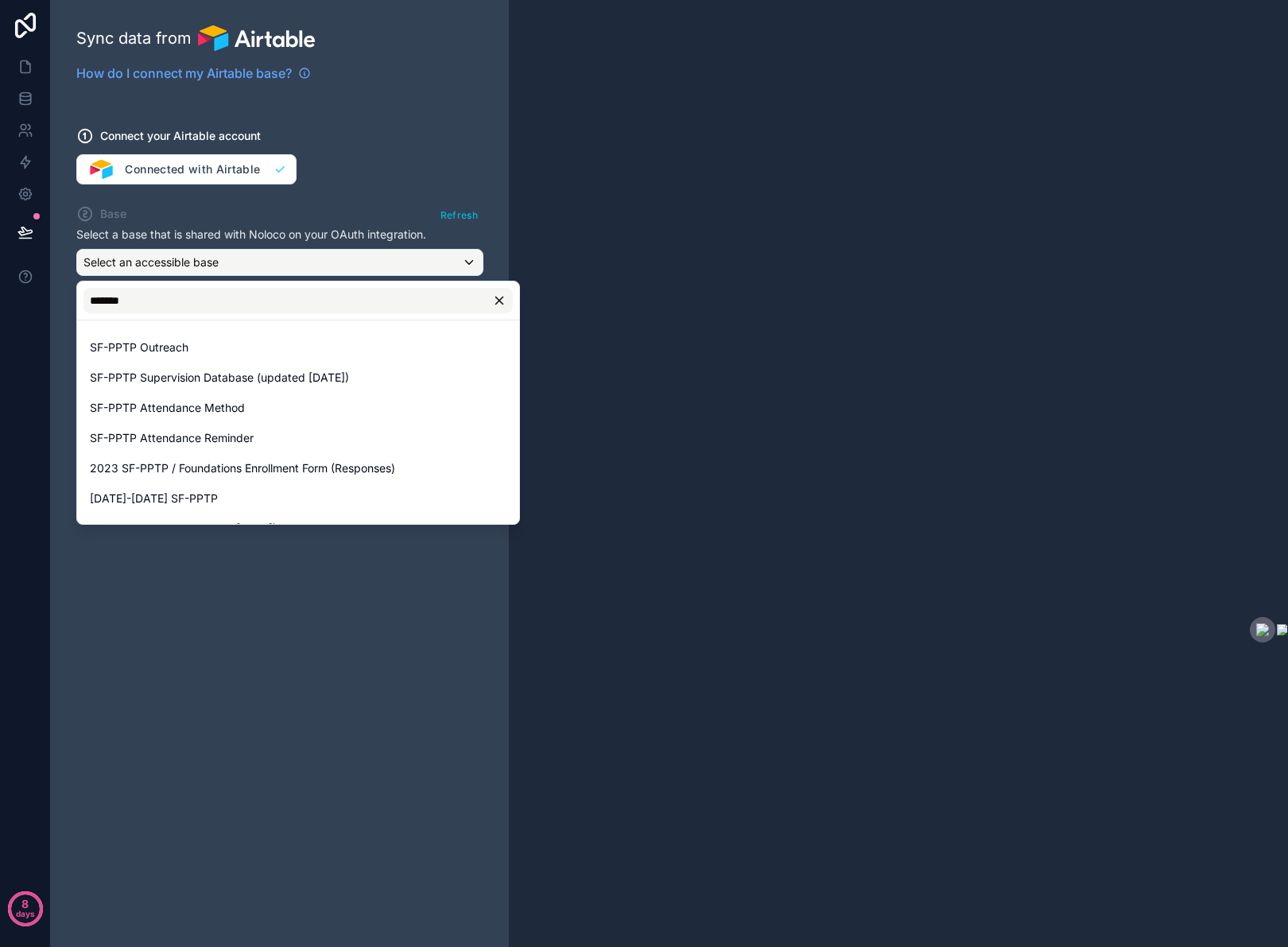
click at [185, 173] on div at bounding box center [644, 474] width 1288 height 947
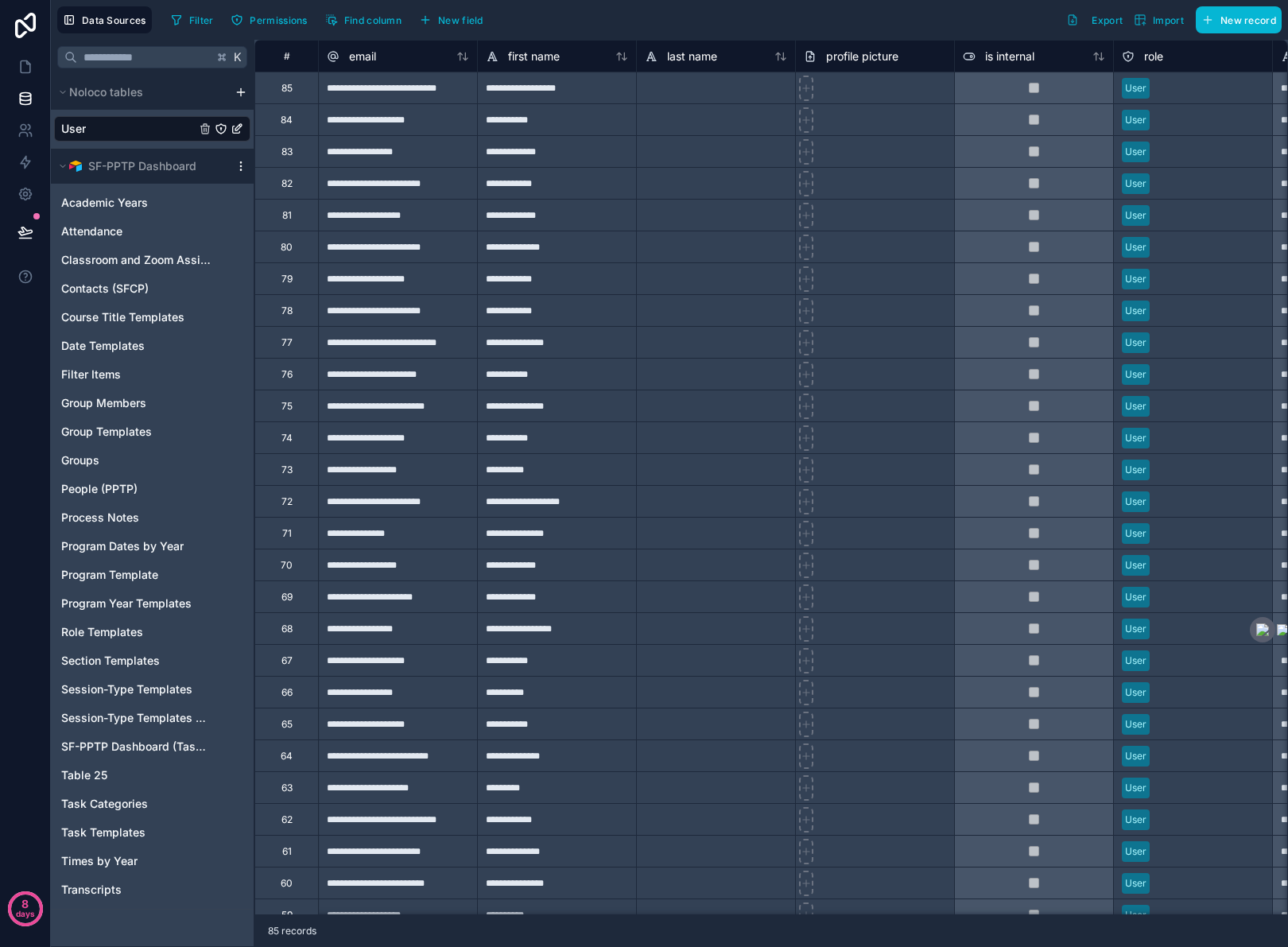
click at [241, 164] on icon "scrollable content" at bounding box center [241, 166] width 13 height 13
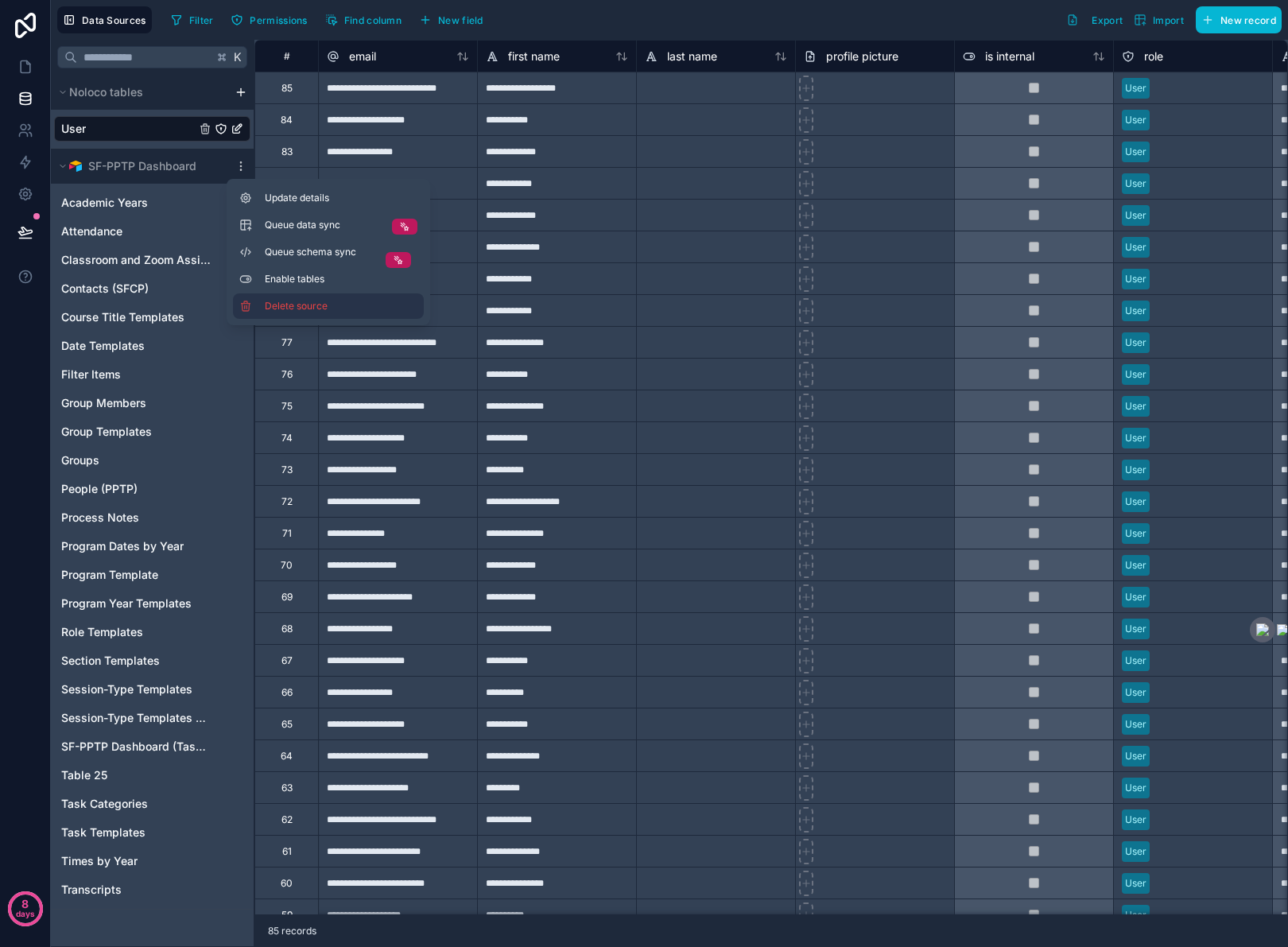
click at [274, 304] on span "Delete source" at bounding box center [322, 306] width 115 height 13
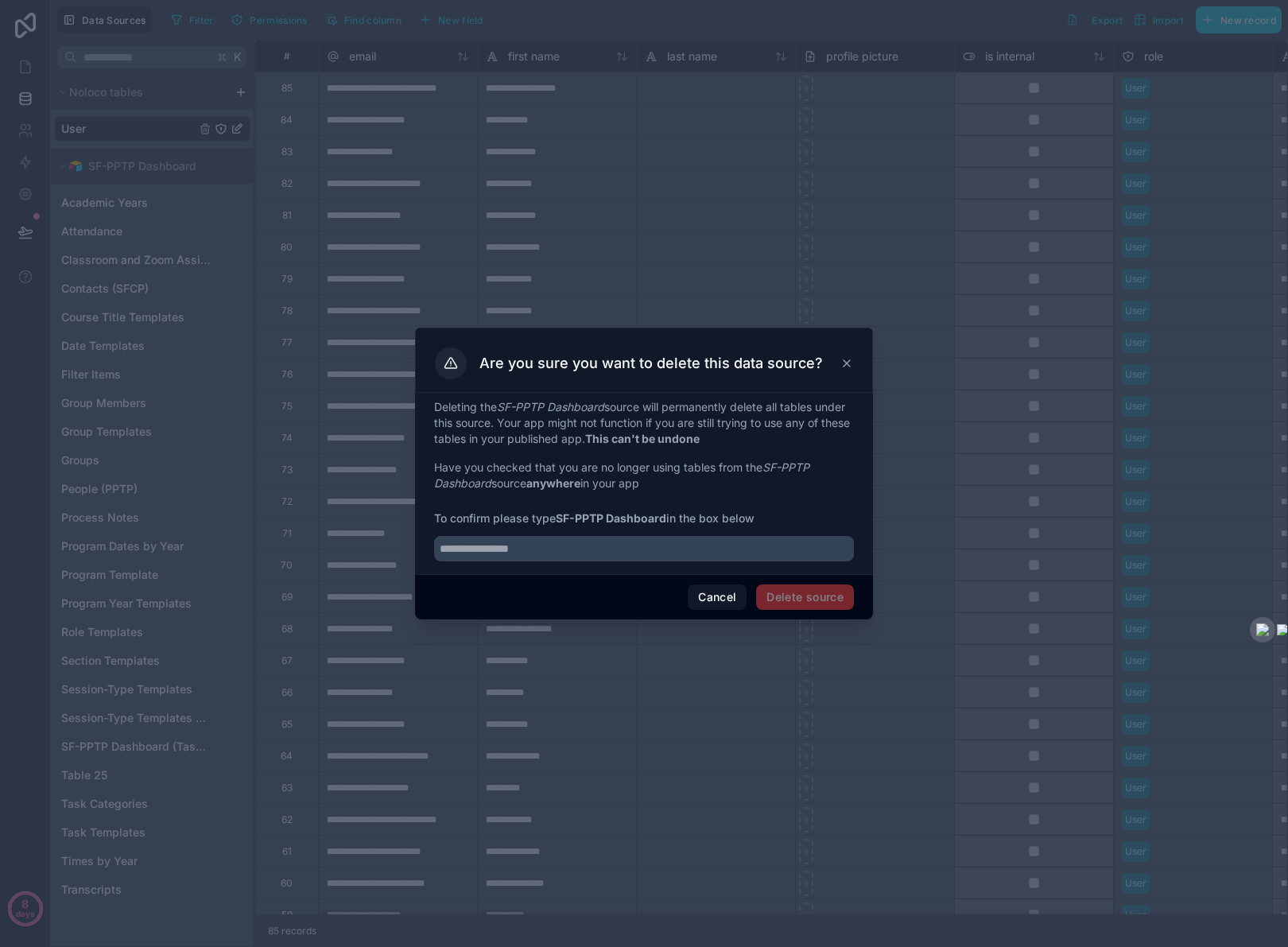
click at [836, 605] on span "Delete source" at bounding box center [805, 597] width 98 height 25
click at [637, 542] on input "text" at bounding box center [644, 549] width 420 height 25
click at [715, 593] on button "Cancel" at bounding box center [717, 597] width 59 height 25
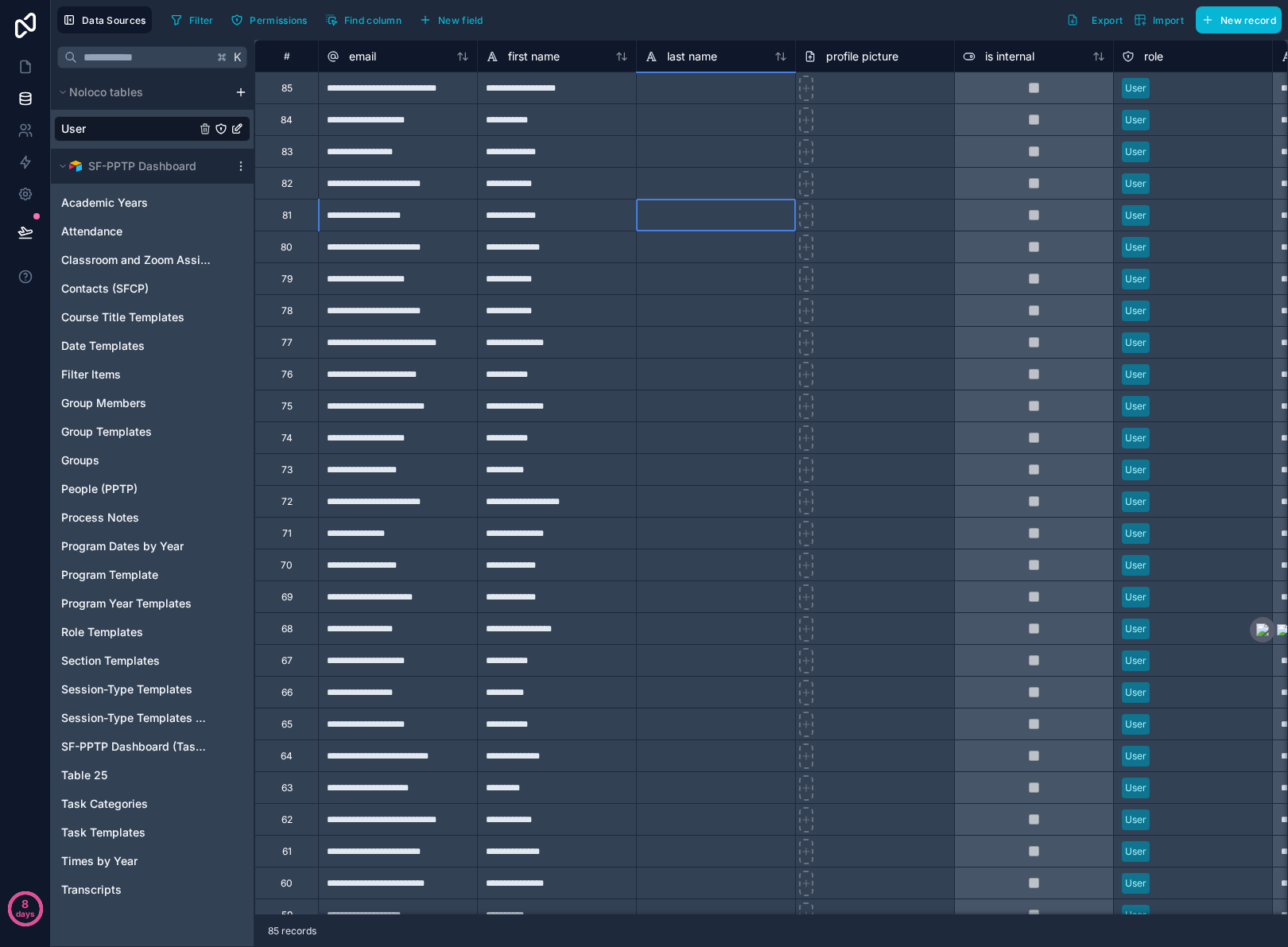
click at [730, 230] on div at bounding box center [716, 246] width 159 height 32
click at [92, 459] on span "Groups" at bounding box center [80, 461] width 38 height 16
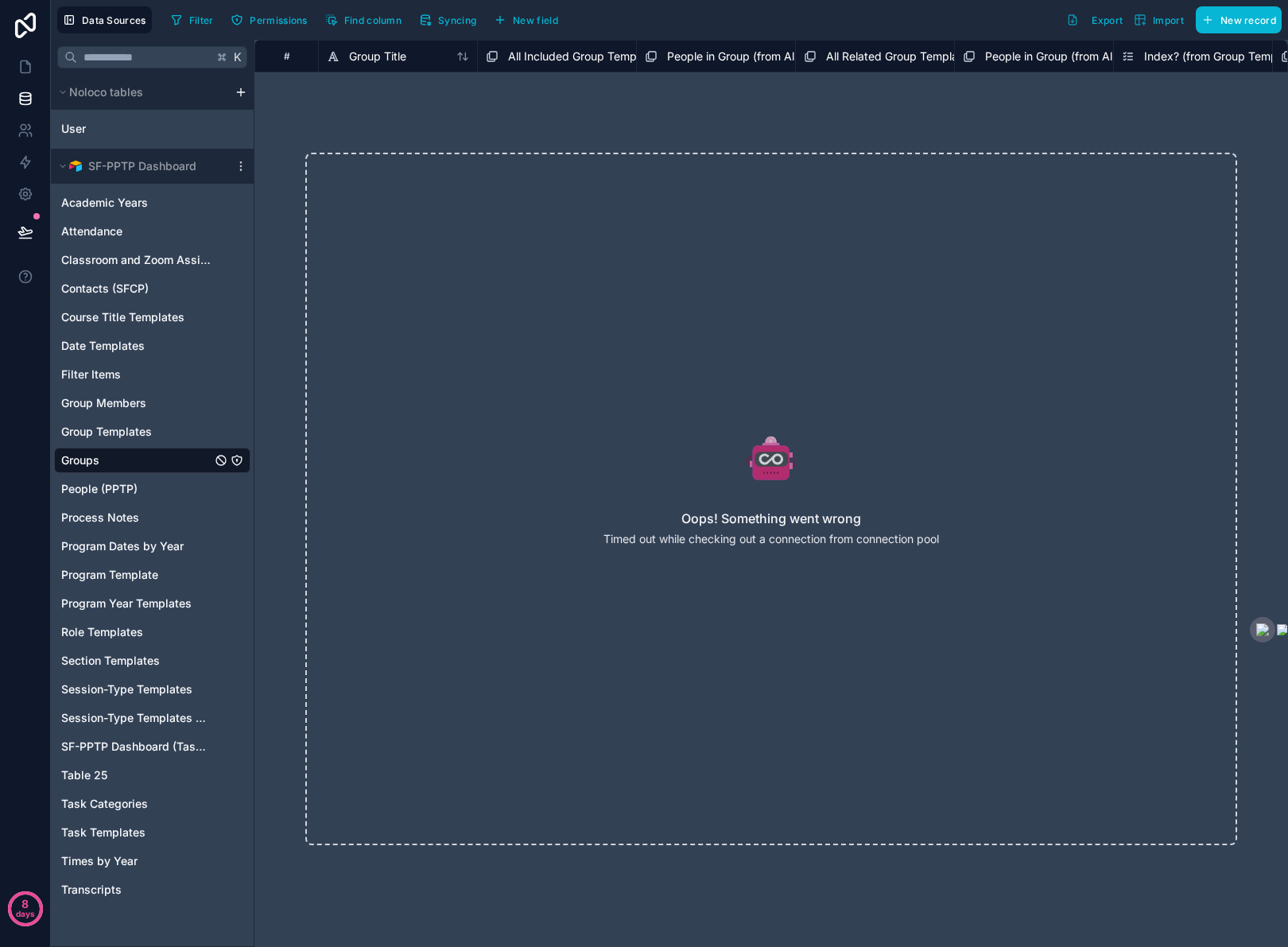
click at [138, 454] on link "Groups" at bounding box center [136, 461] width 150 height 16
click at [240, 164] on icon "scrollable content" at bounding box center [241, 166] width 13 height 13
click at [256, 204] on button "Update details" at bounding box center [328, 198] width 191 height 25
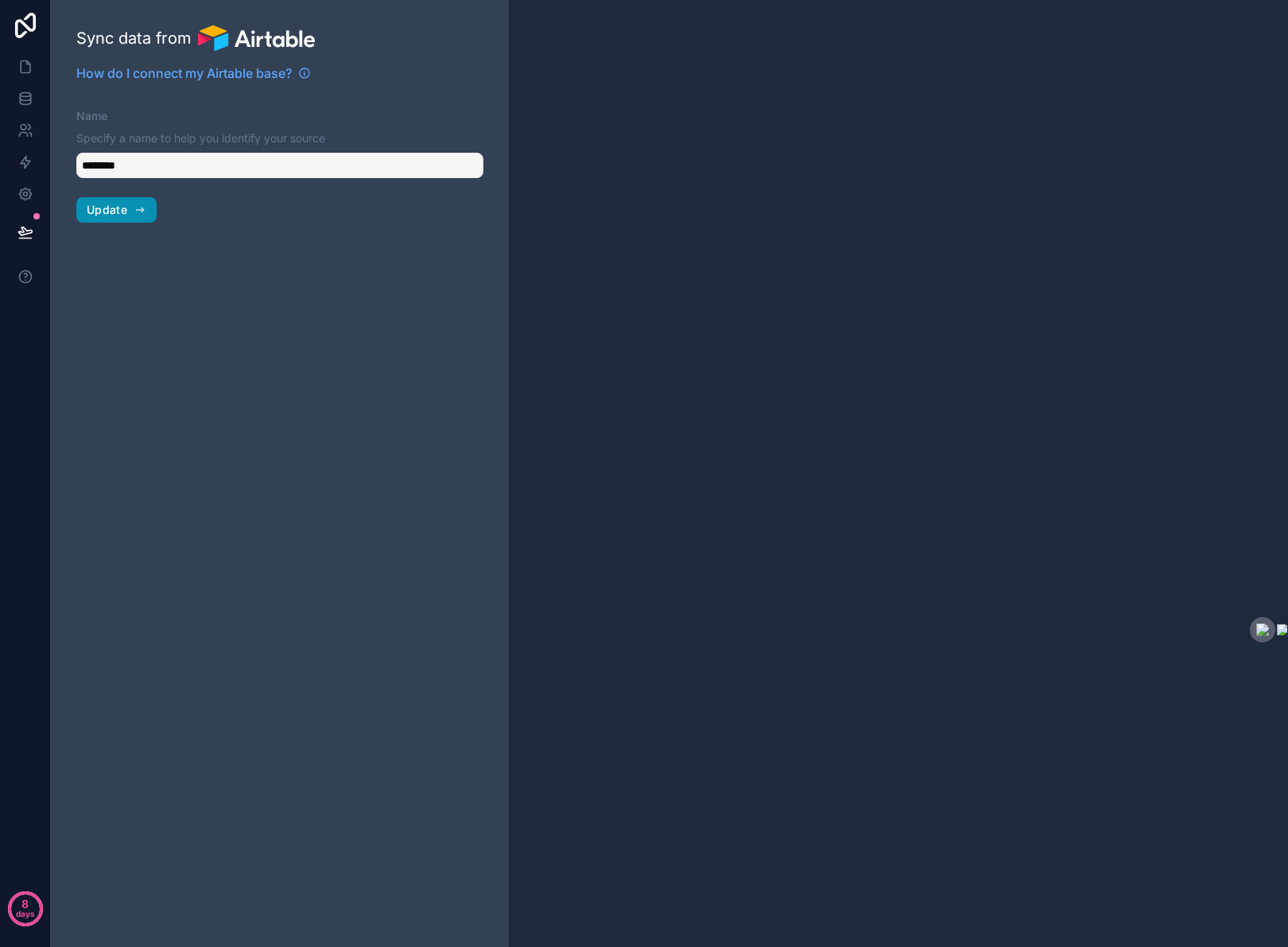
click at [110, 210] on span "Update" at bounding box center [107, 210] width 41 height 14
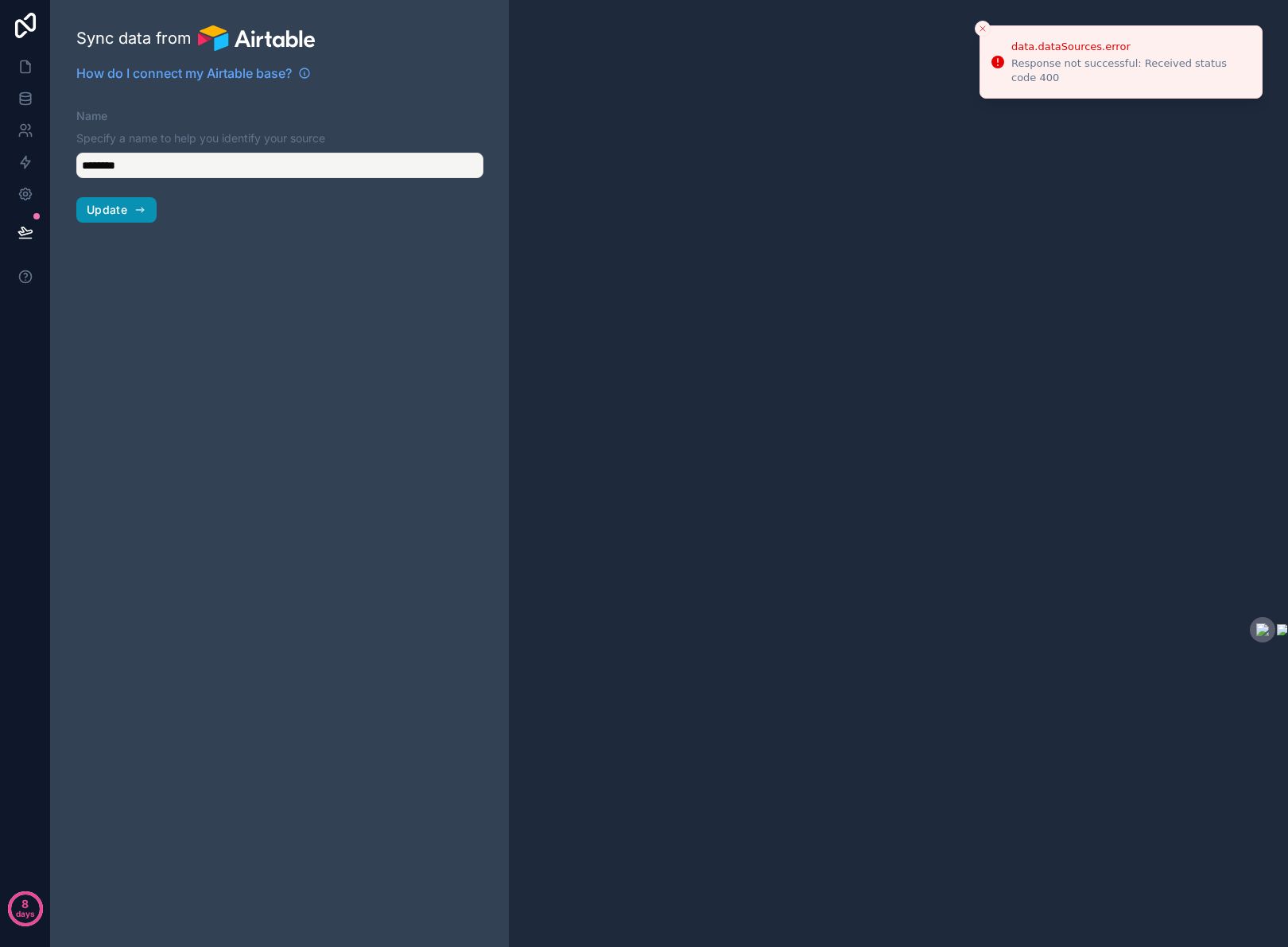
type input "**********"
click at [140, 212] on icon "button" at bounding box center [140, 210] width 13 height 13
click at [95, 210] on span "Update" at bounding box center [107, 210] width 41 height 14
click at [95, 210] on span "Updating" at bounding box center [112, 210] width 52 height 14
